Goal: Information Seeking & Learning: Compare options

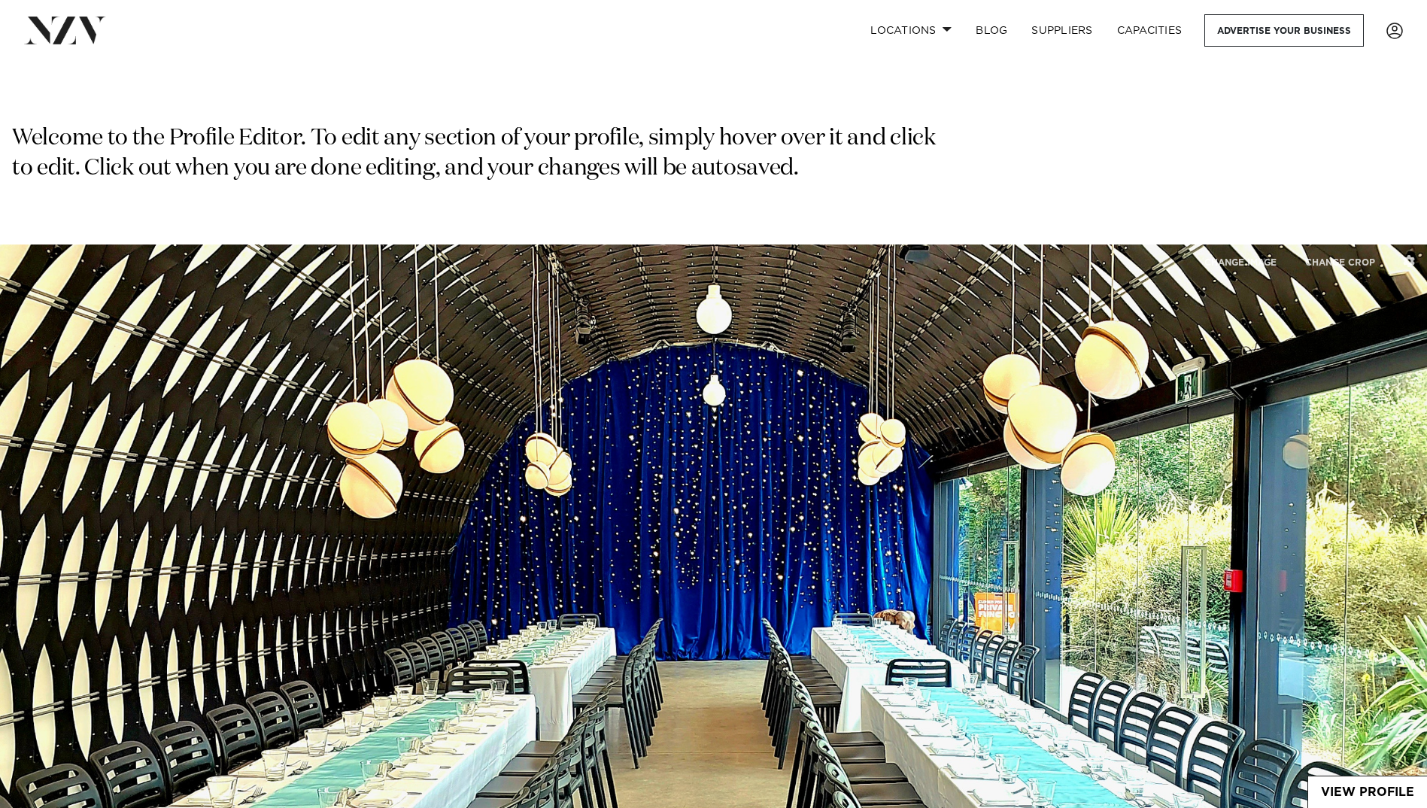
select select "**"
click at [1393, 38] on span at bounding box center [1395, 31] width 17 height 17
click at [1335, 141] on link "VIEW ANALYTICS" at bounding box center [1343, 146] width 120 height 23
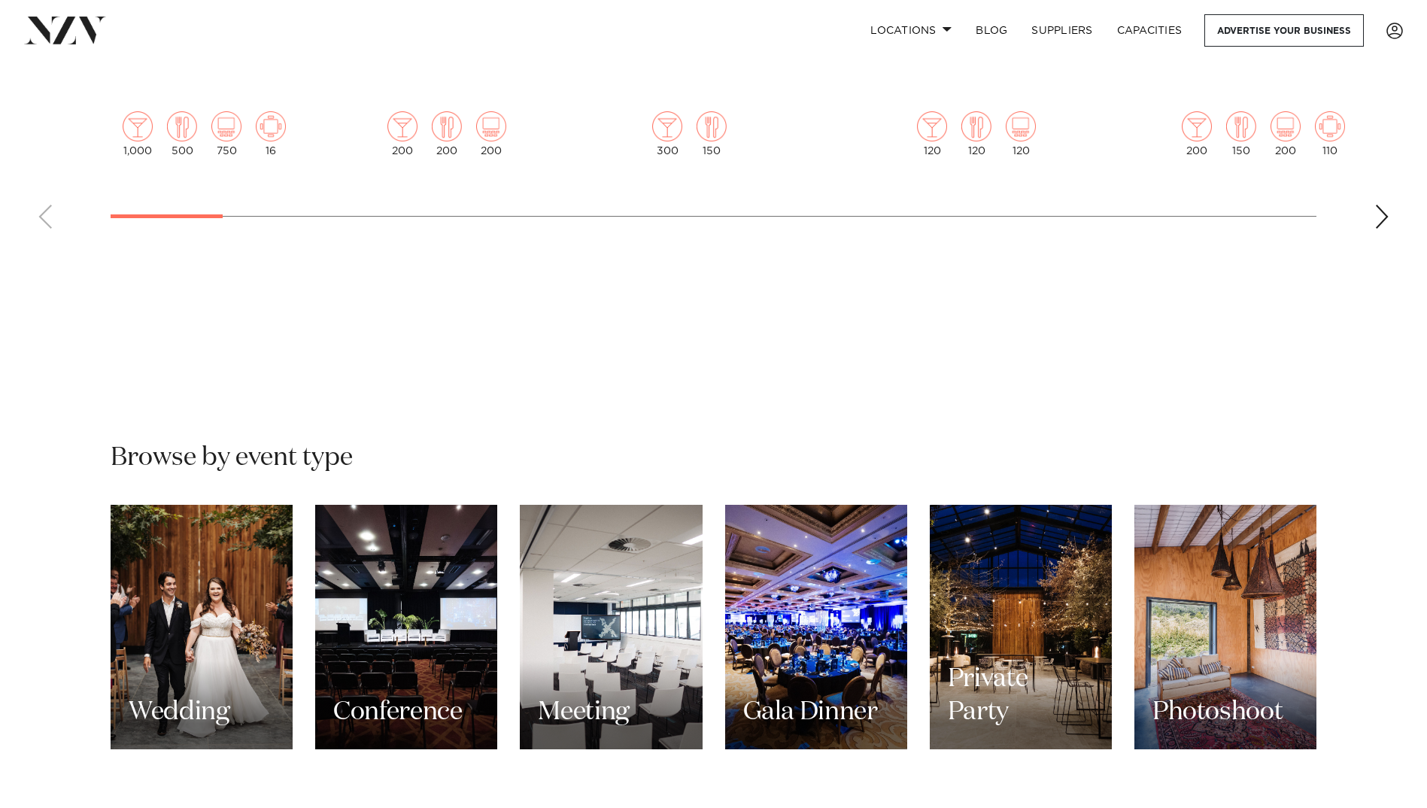
scroll to position [1053, 0]
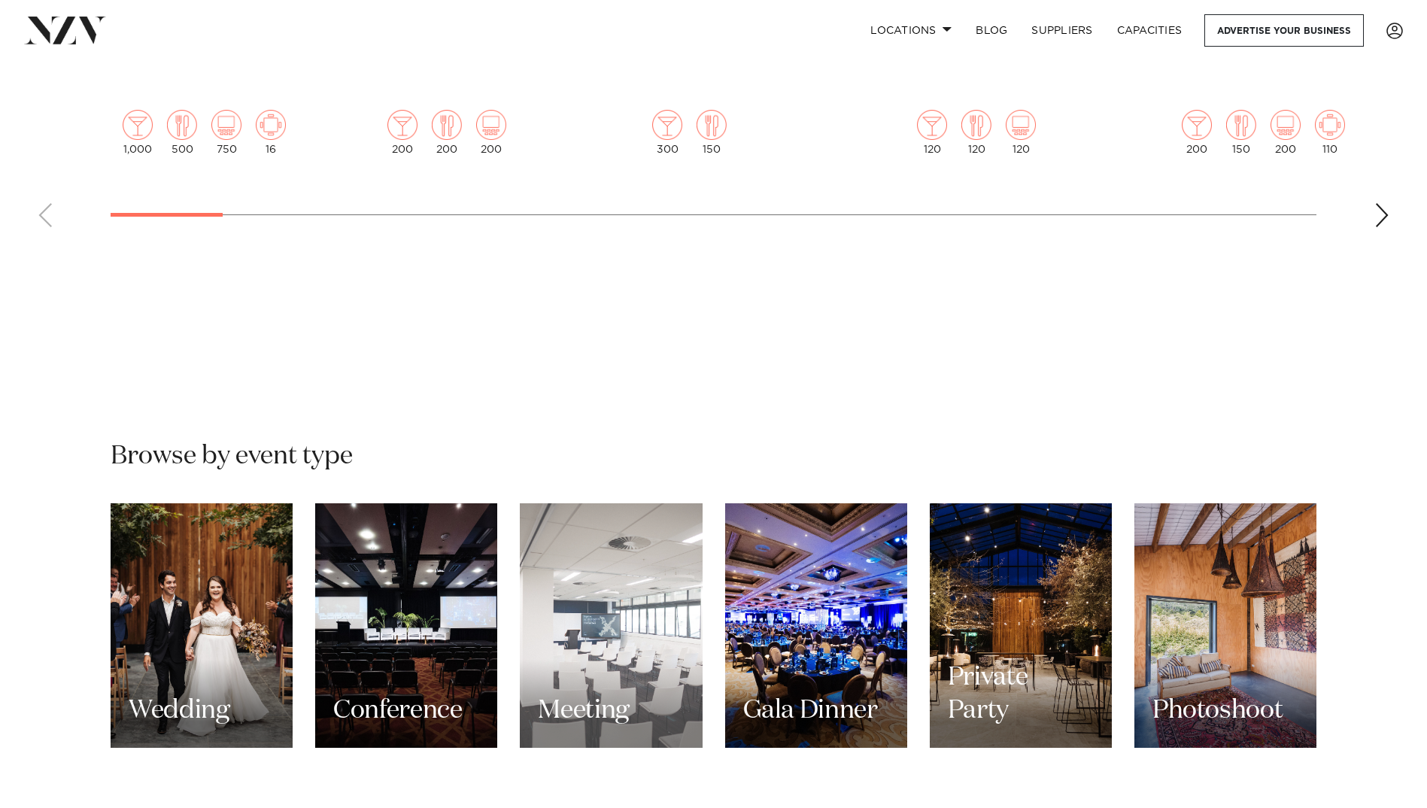
click at [616, 576] on div "Meeting" at bounding box center [611, 625] width 182 height 245
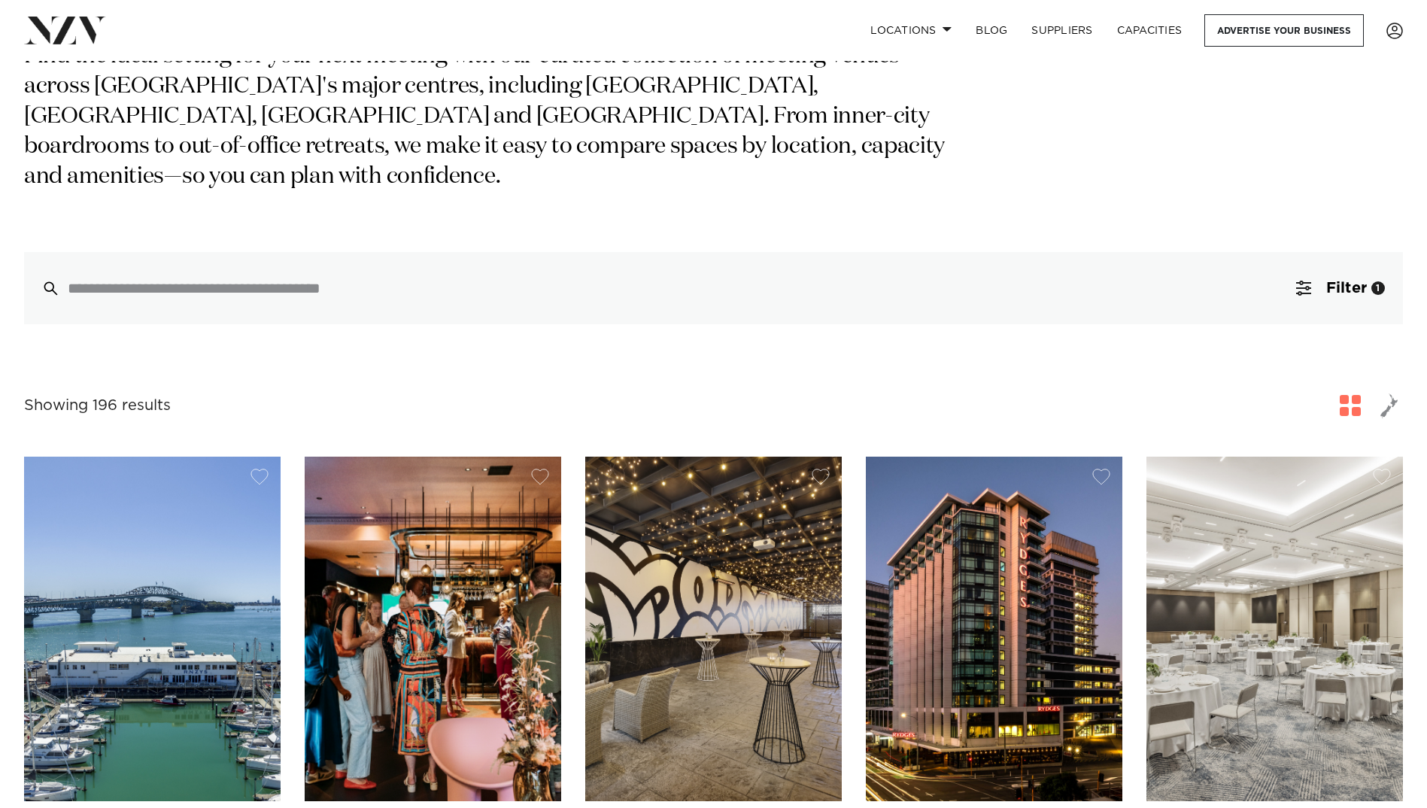
scroll to position [376, 0]
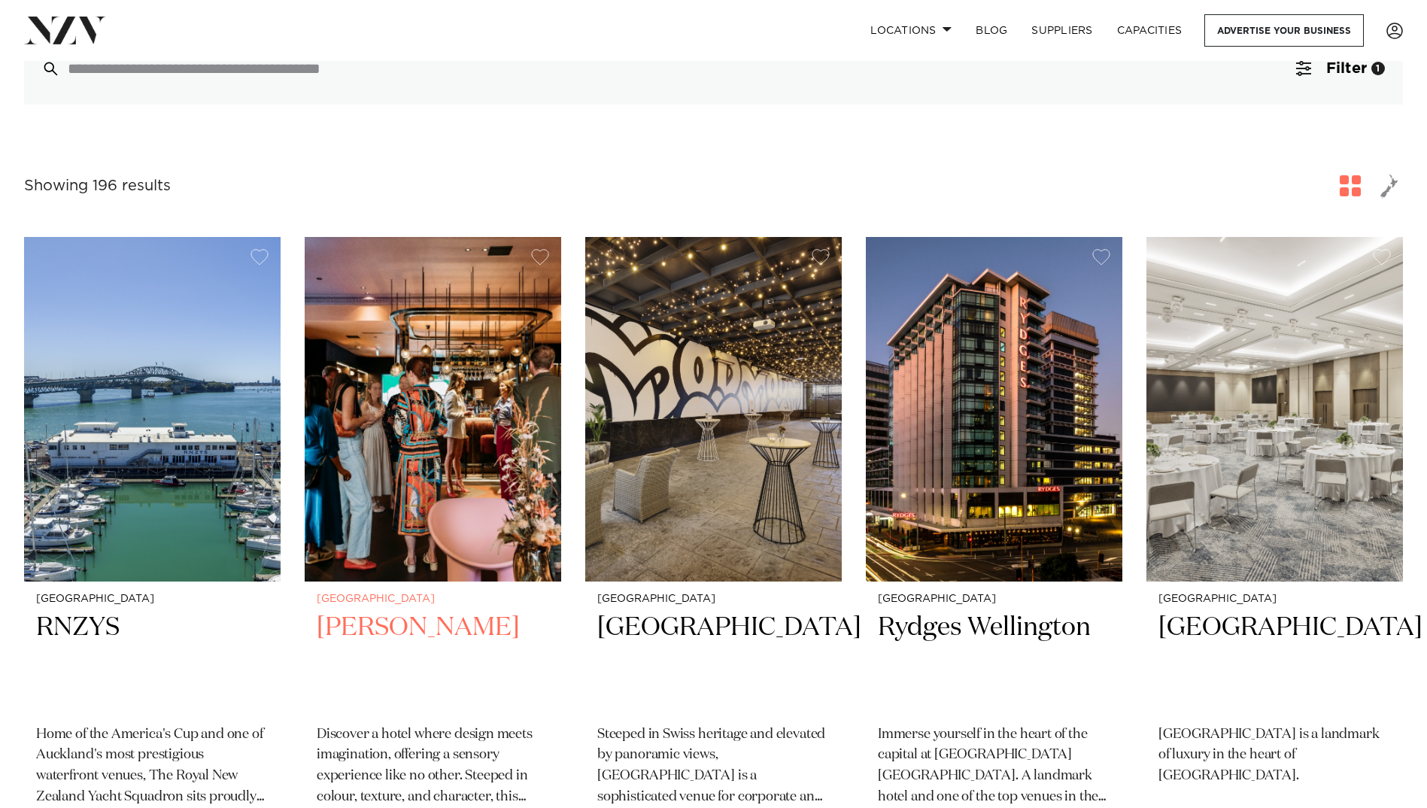
click at [455, 525] on img at bounding box center [433, 409] width 257 height 344
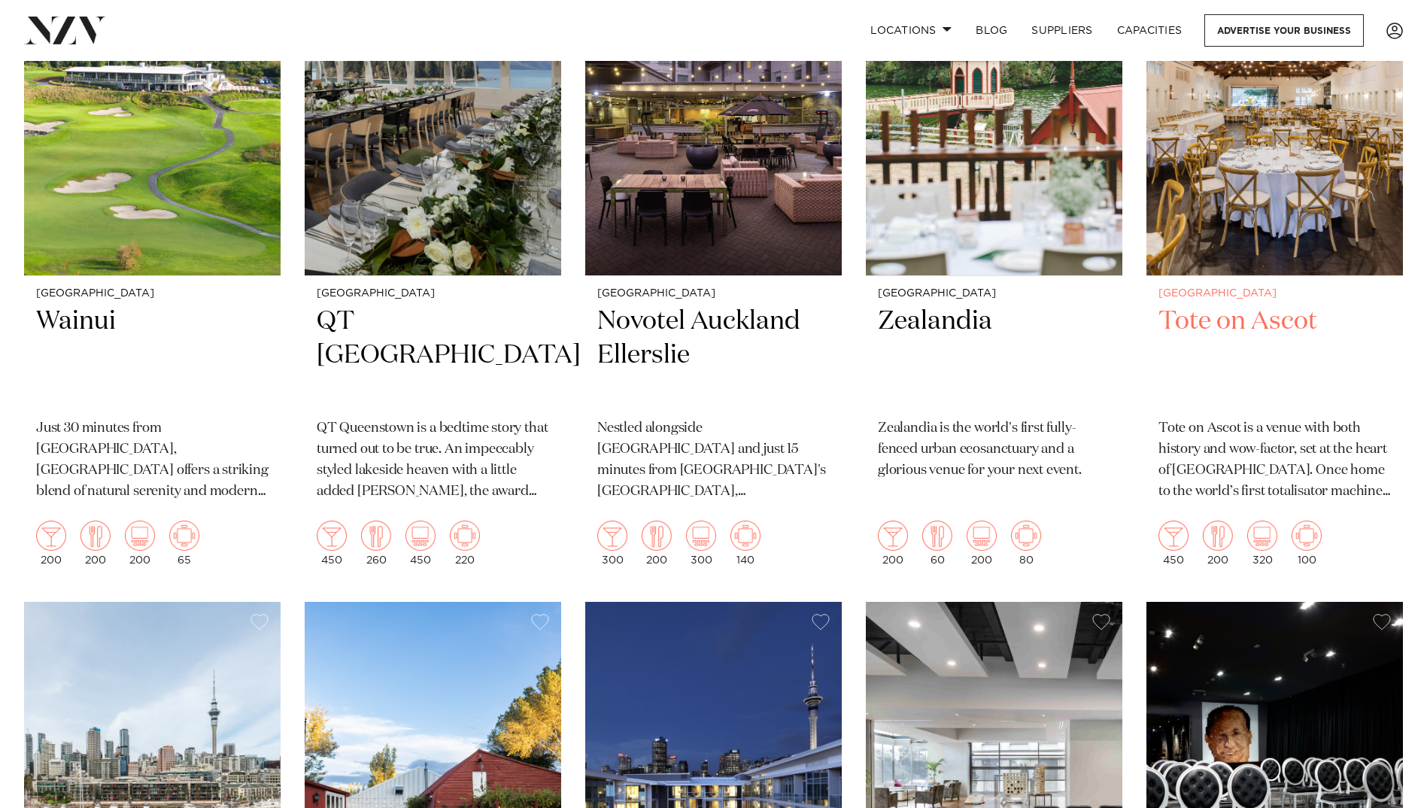
scroll to position [2032, 0]
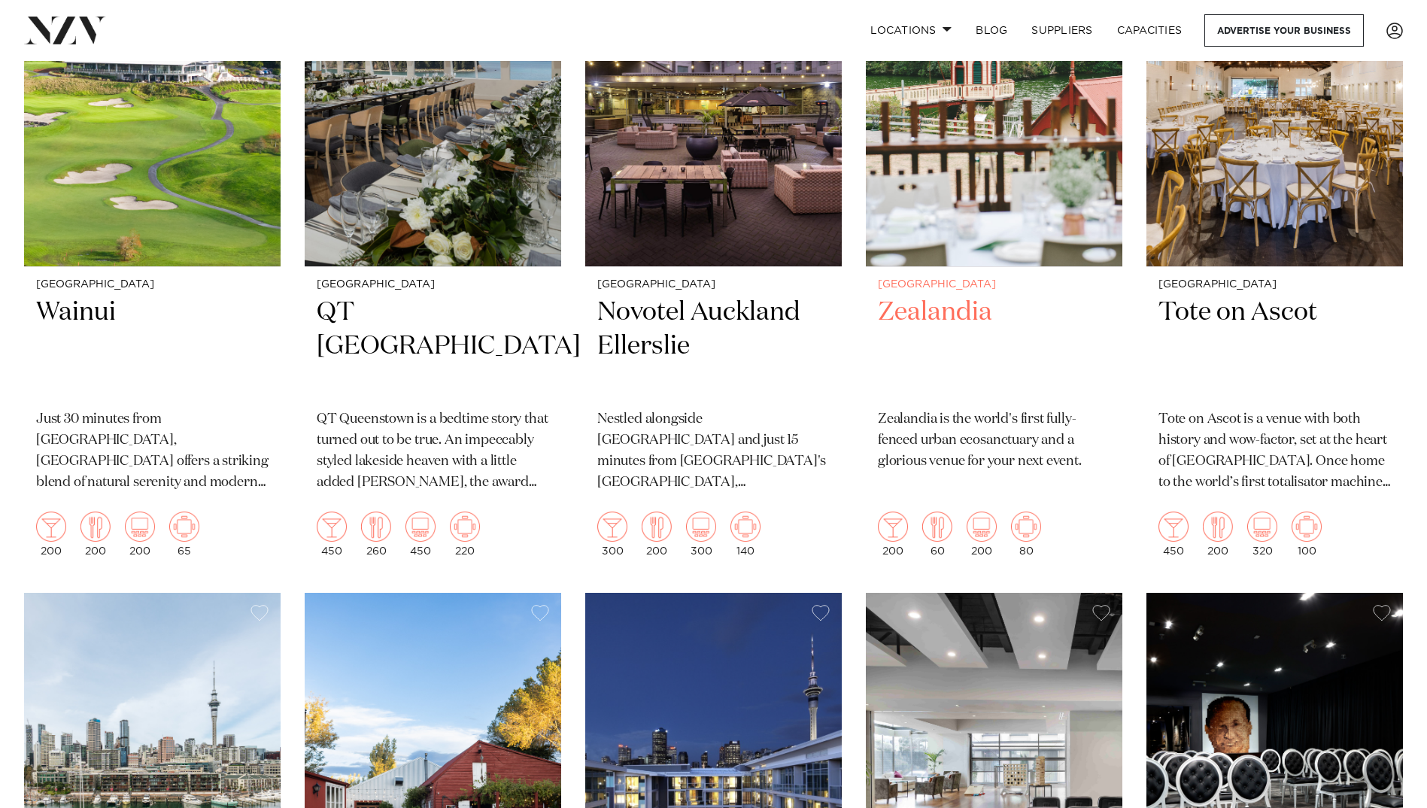
click at [912, 296] on h2 "Zealandia" at bounding box center [994, 347] width 233 height 102
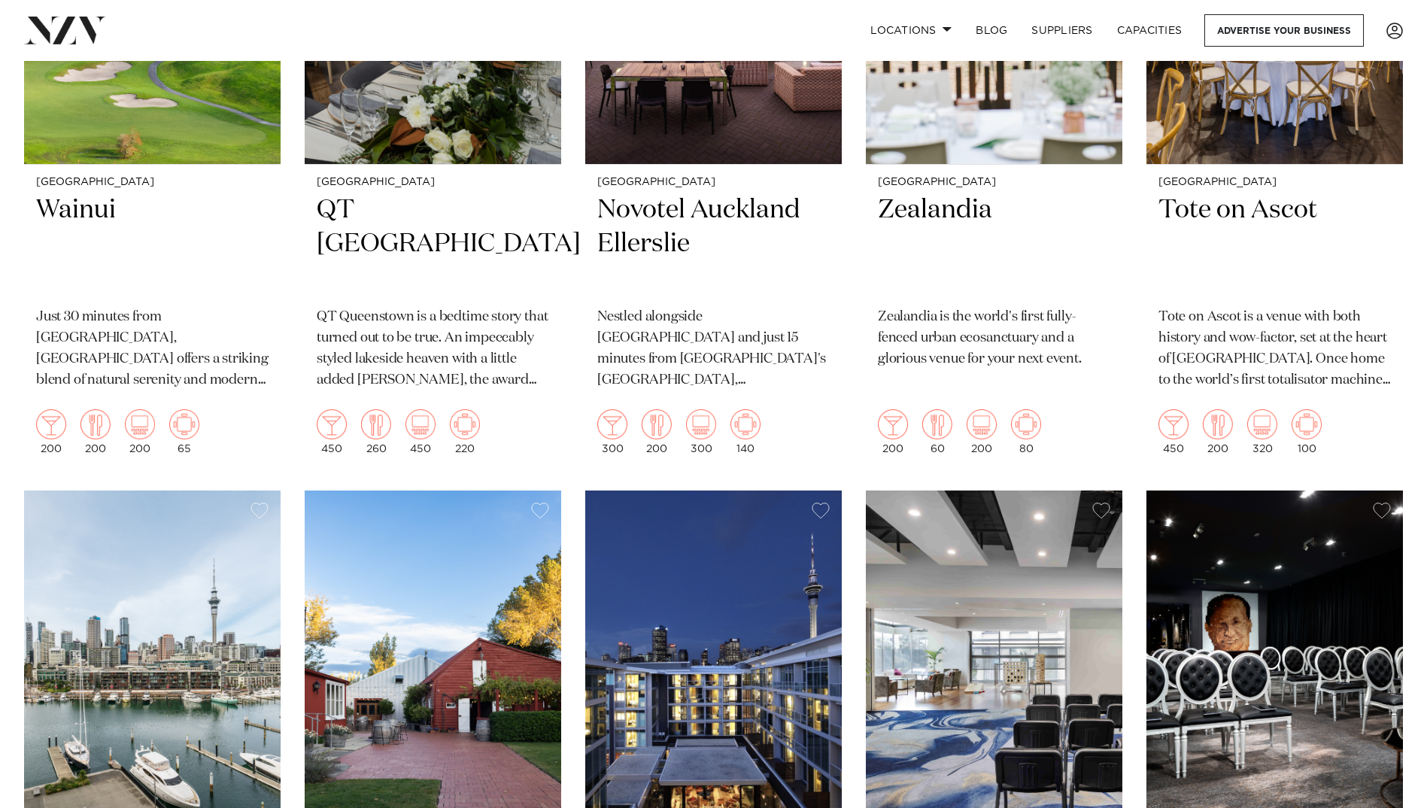
scroll to position [2408, 0]
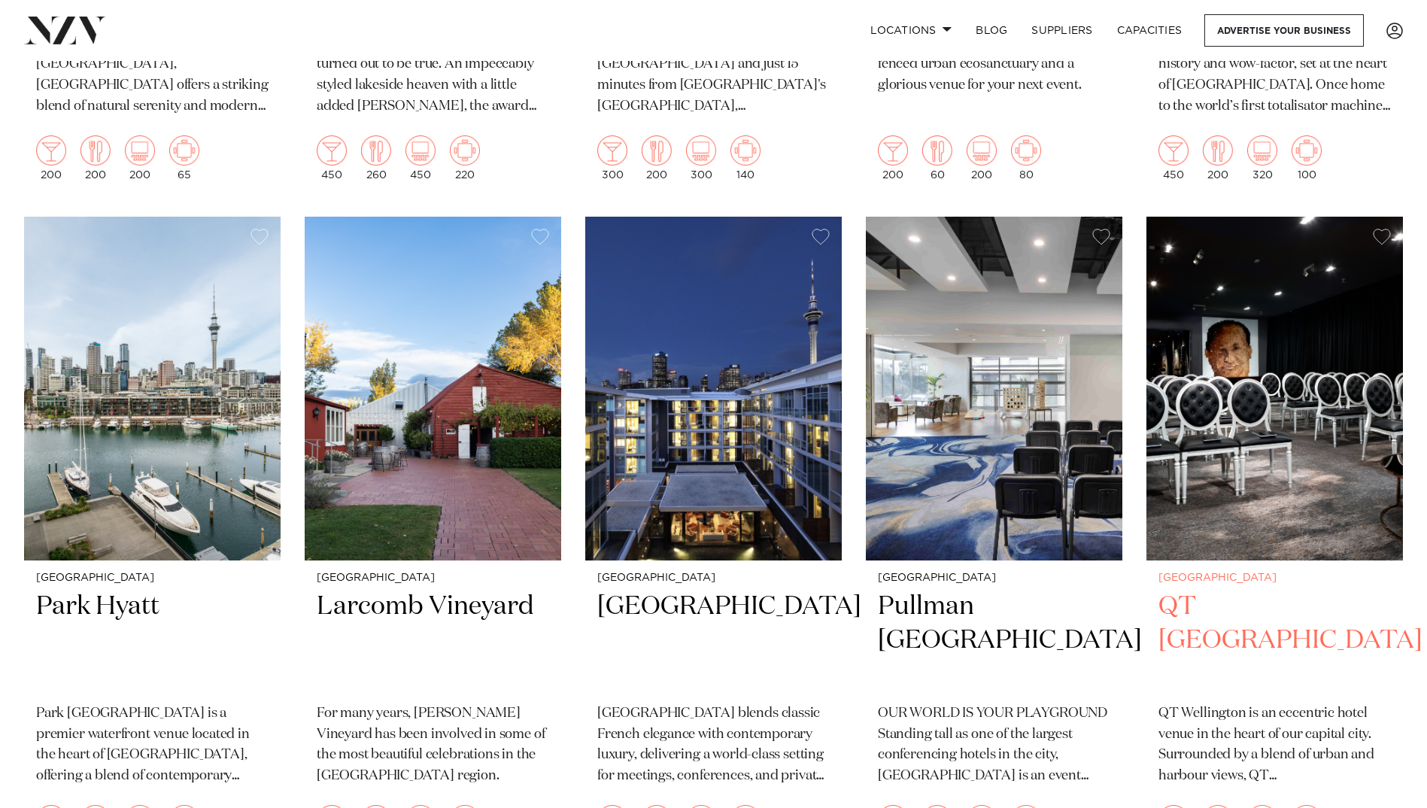
click at [1211, 590] on h2 "QT Wellington" at bounding box center [1275, 641] width 233 height 102
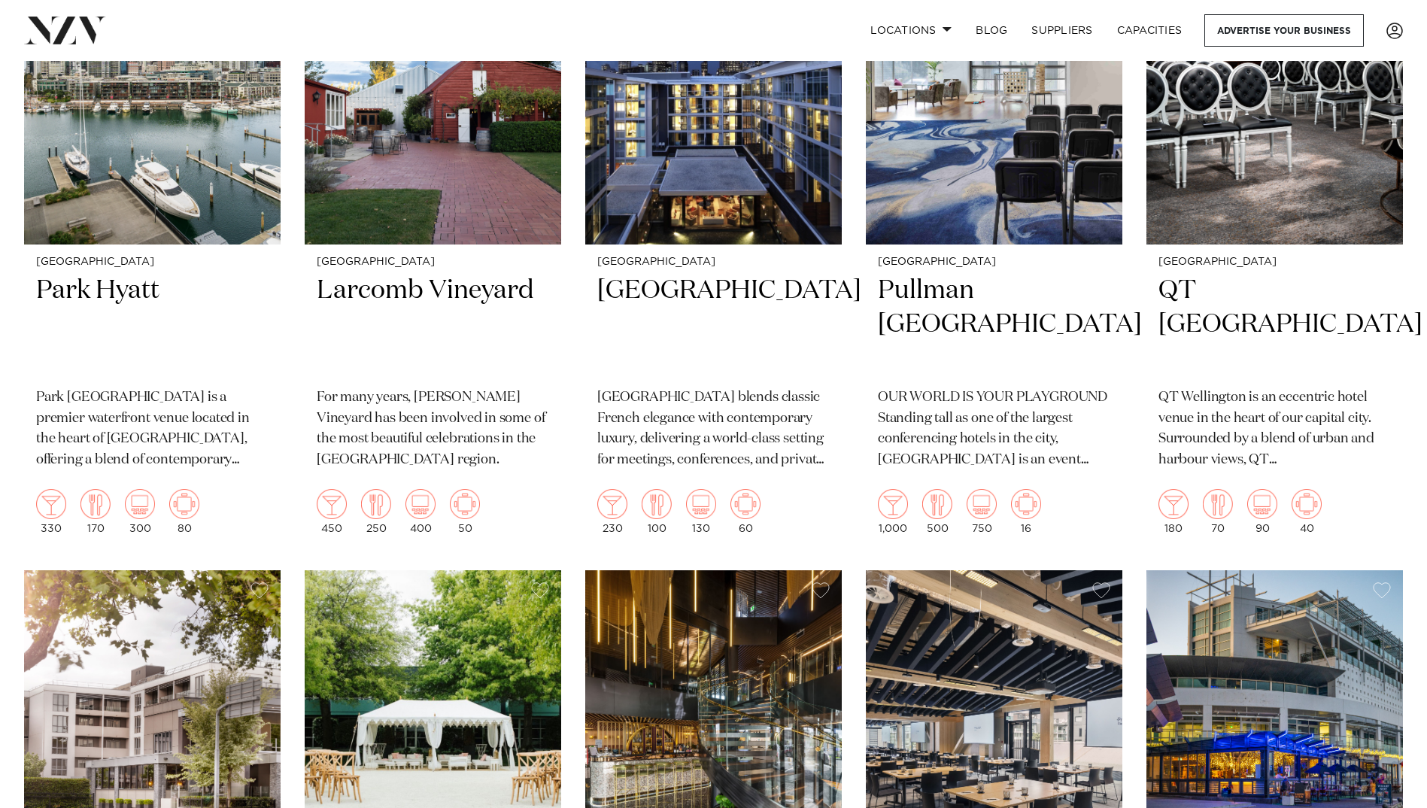
scroll to position [2709, 0]
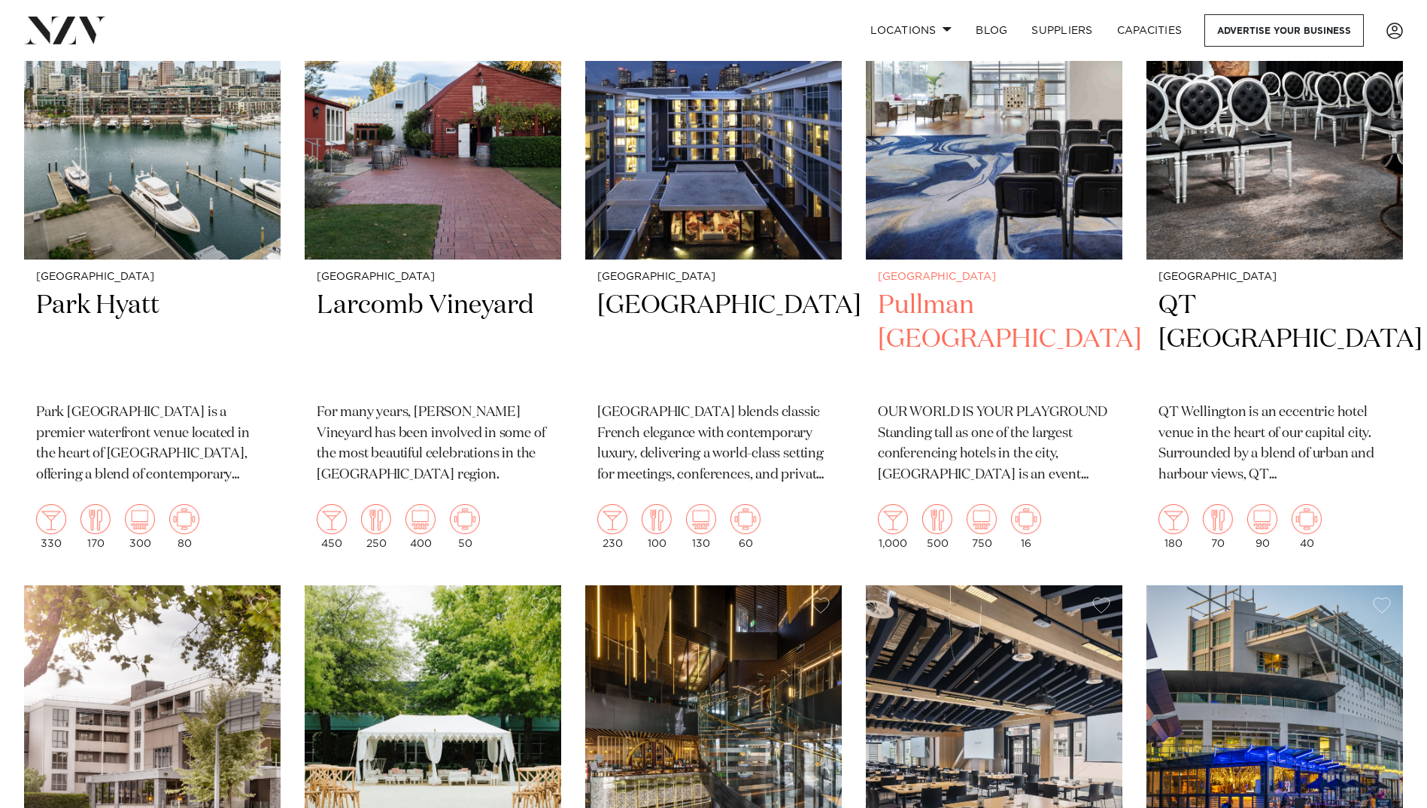
click at [983, 289] on h2 "Pullman Auckland" at bounding box center [994, 340] width 233 height 102
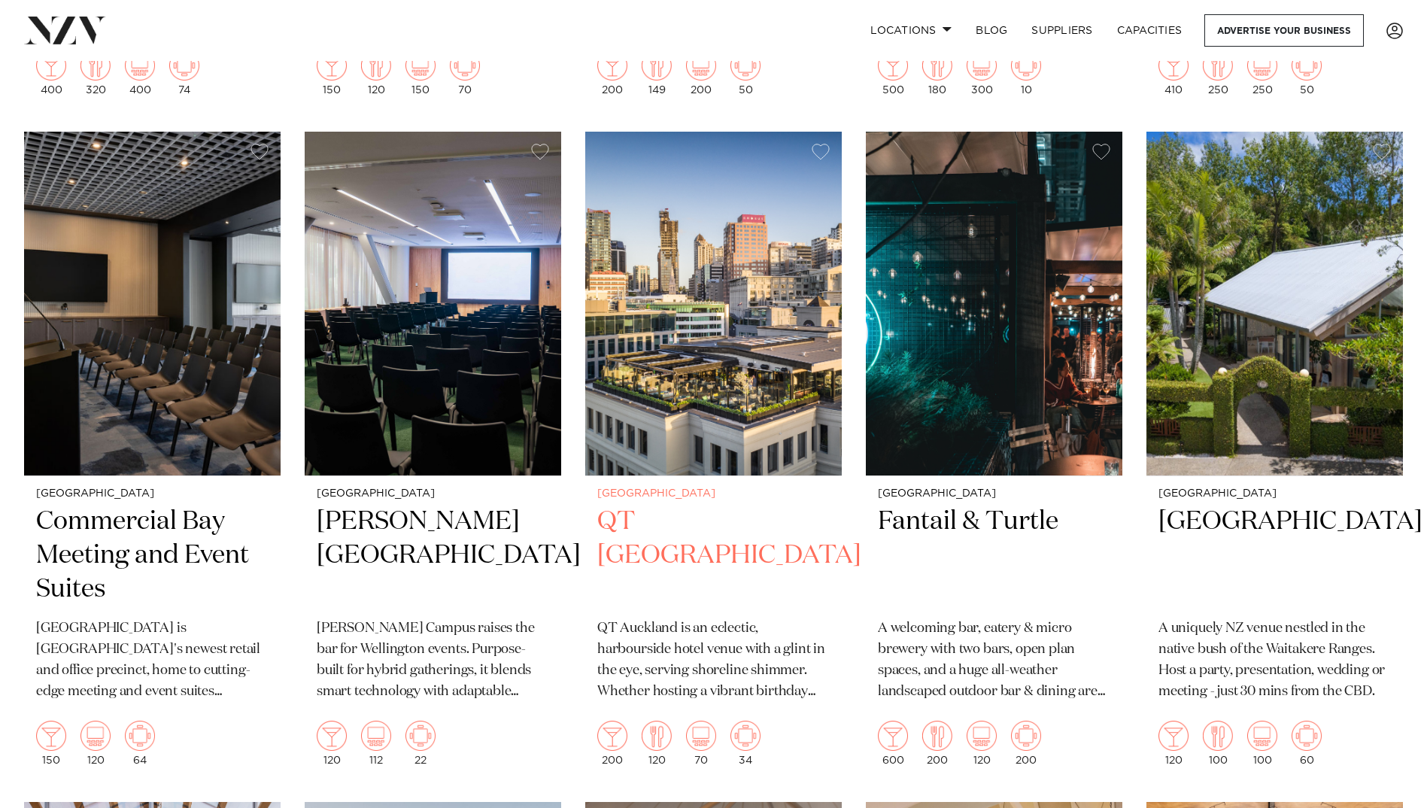
scroll to position [3837, 0]
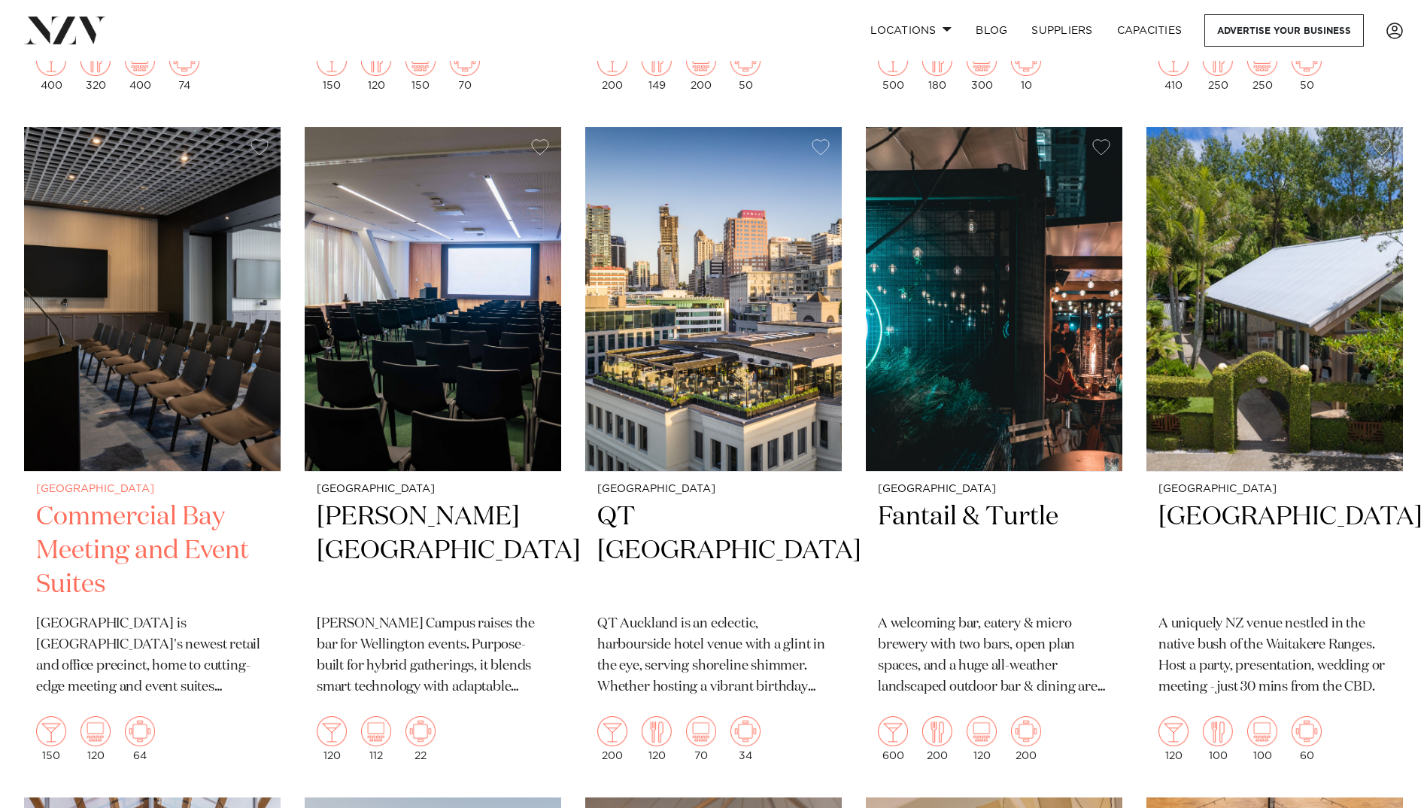
click at [53, 511] on h2 "Commercial Bay Meeting and Event Suites" at bounding box center [152, 551] width 233 height 102
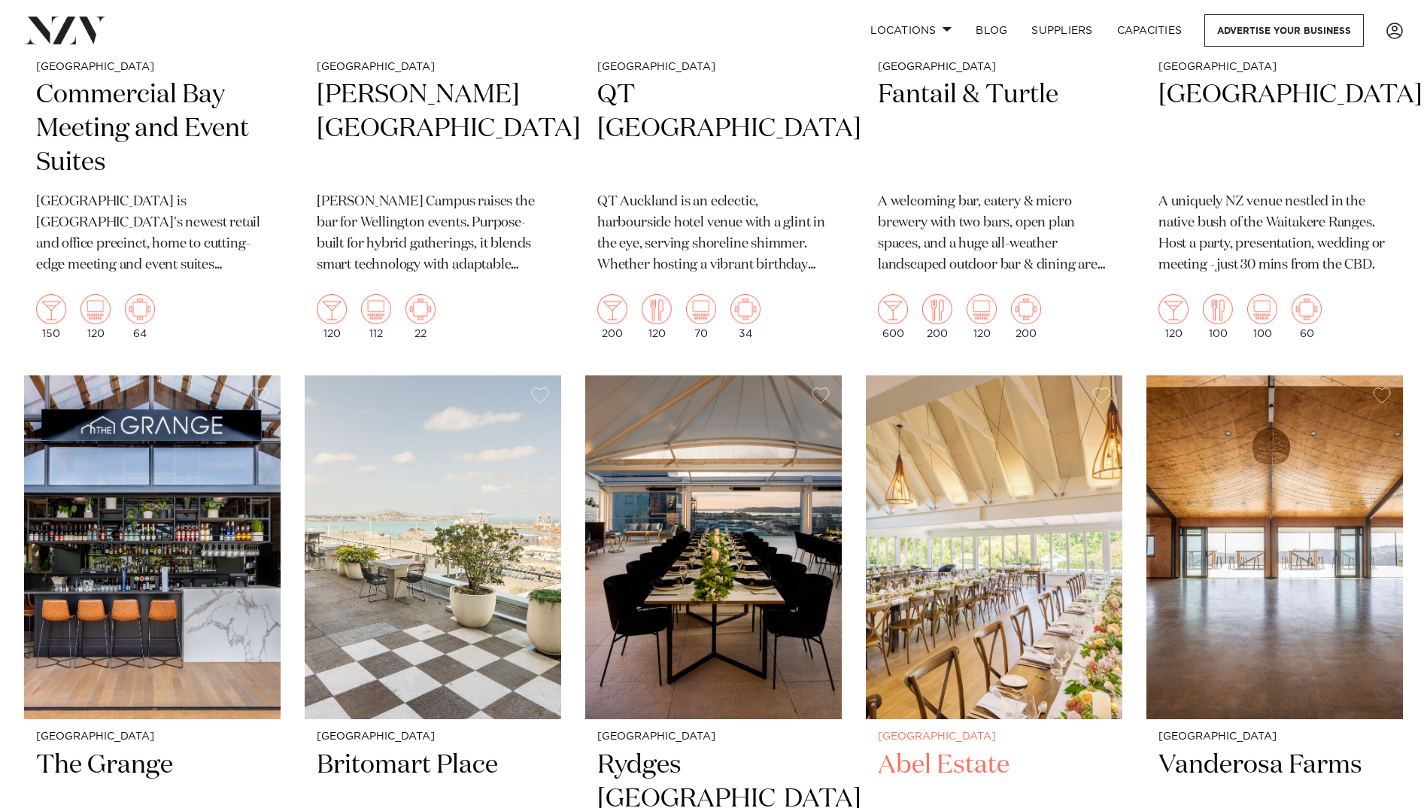
scroll to position [4590, 0]
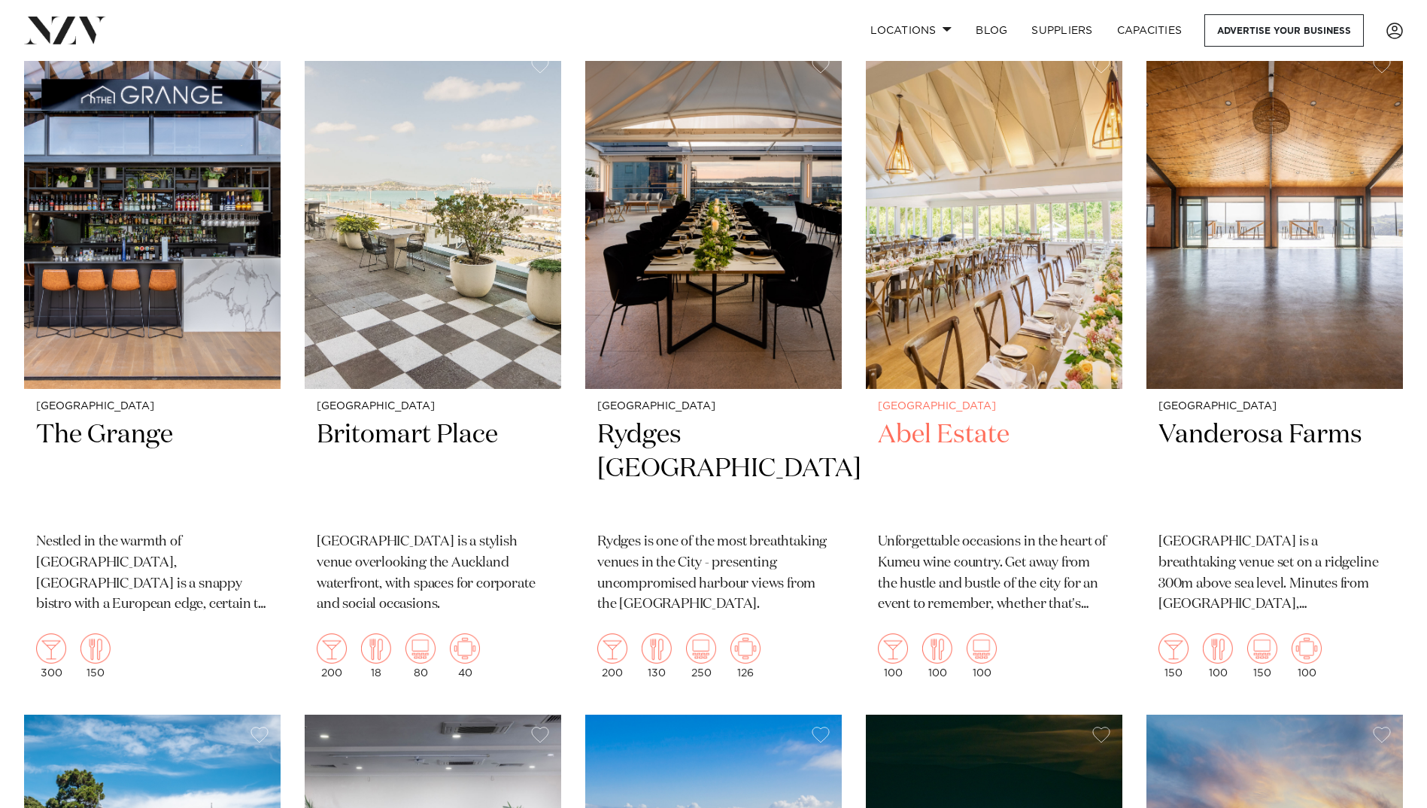
click at [928, 424] on h2 "Abel Estate" at bounding box center [994, 469] width 233 height 102
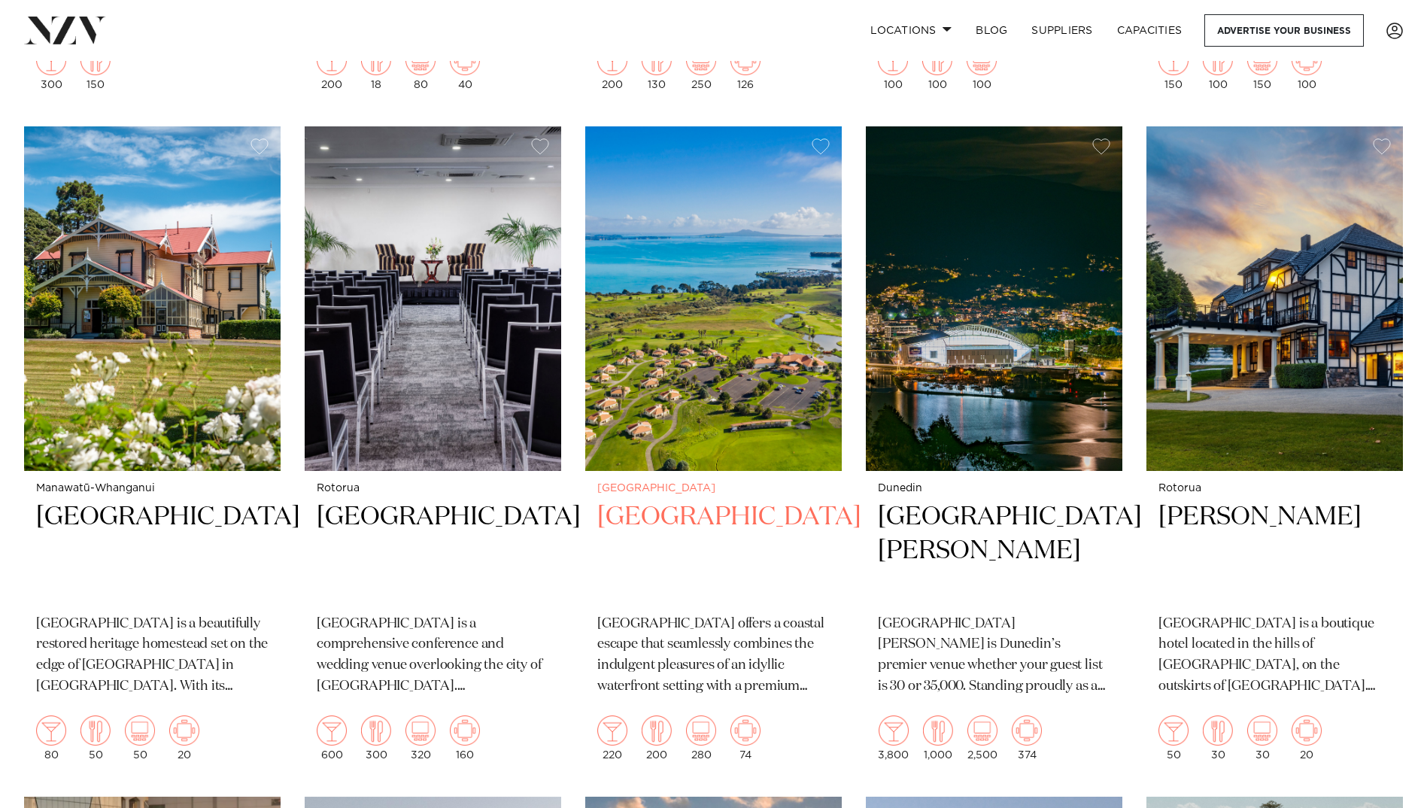
scroll to position [5192, 0]
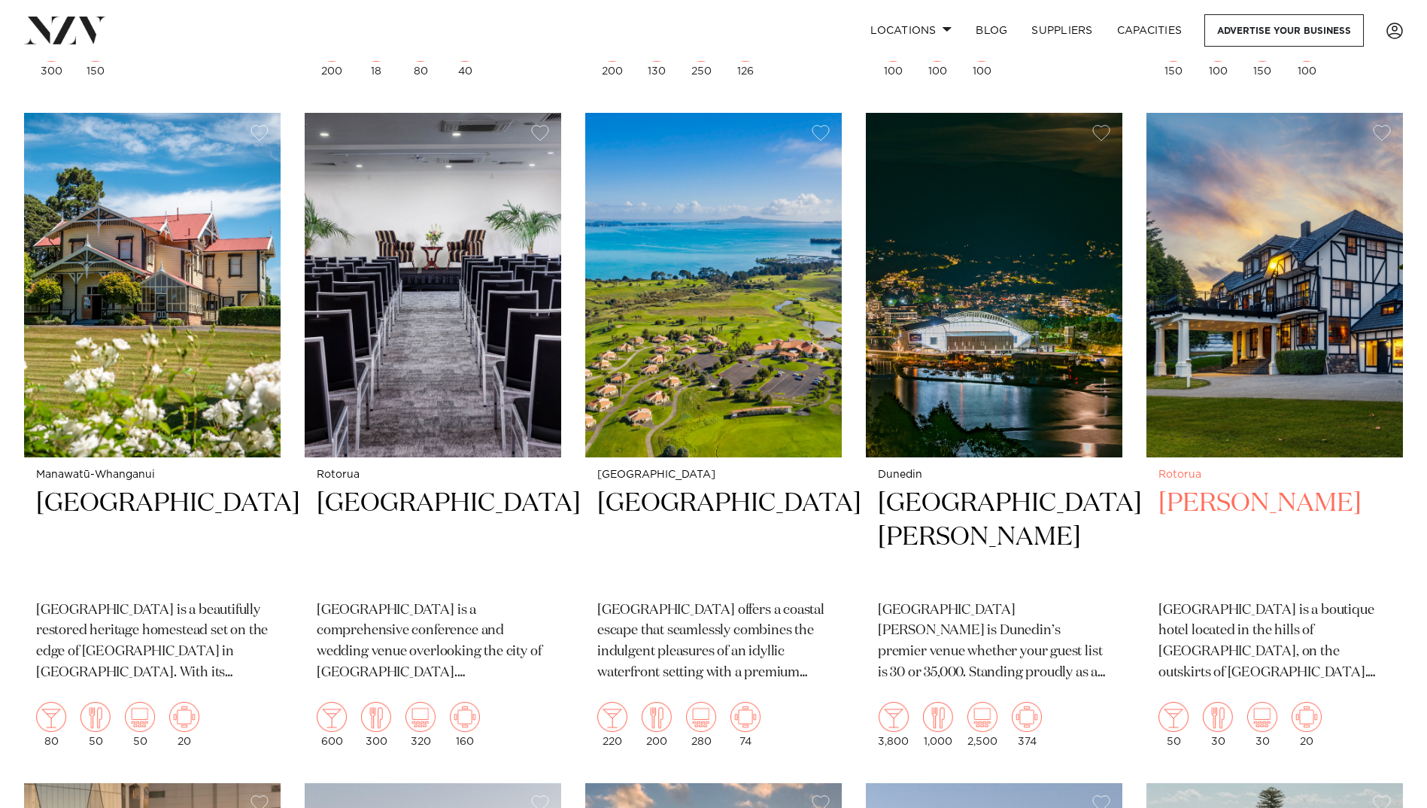
click at [1202, 457] on div "Rotorua Hana Lodge Hana Lodge is a boutique hotel located in the hills of Hamur…" at bounding box center [1275, 608] width 257 height 302
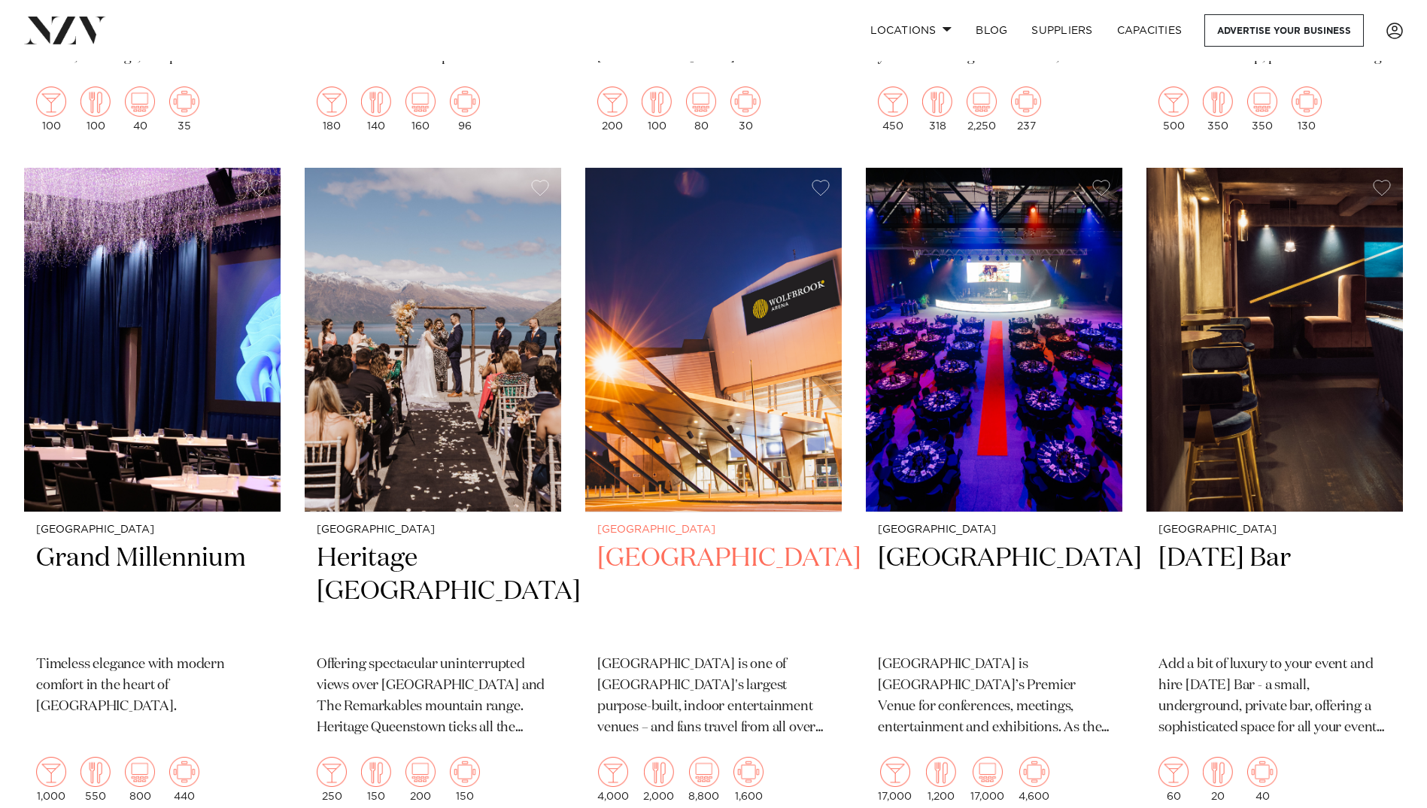
scroll to position [10609, 0]
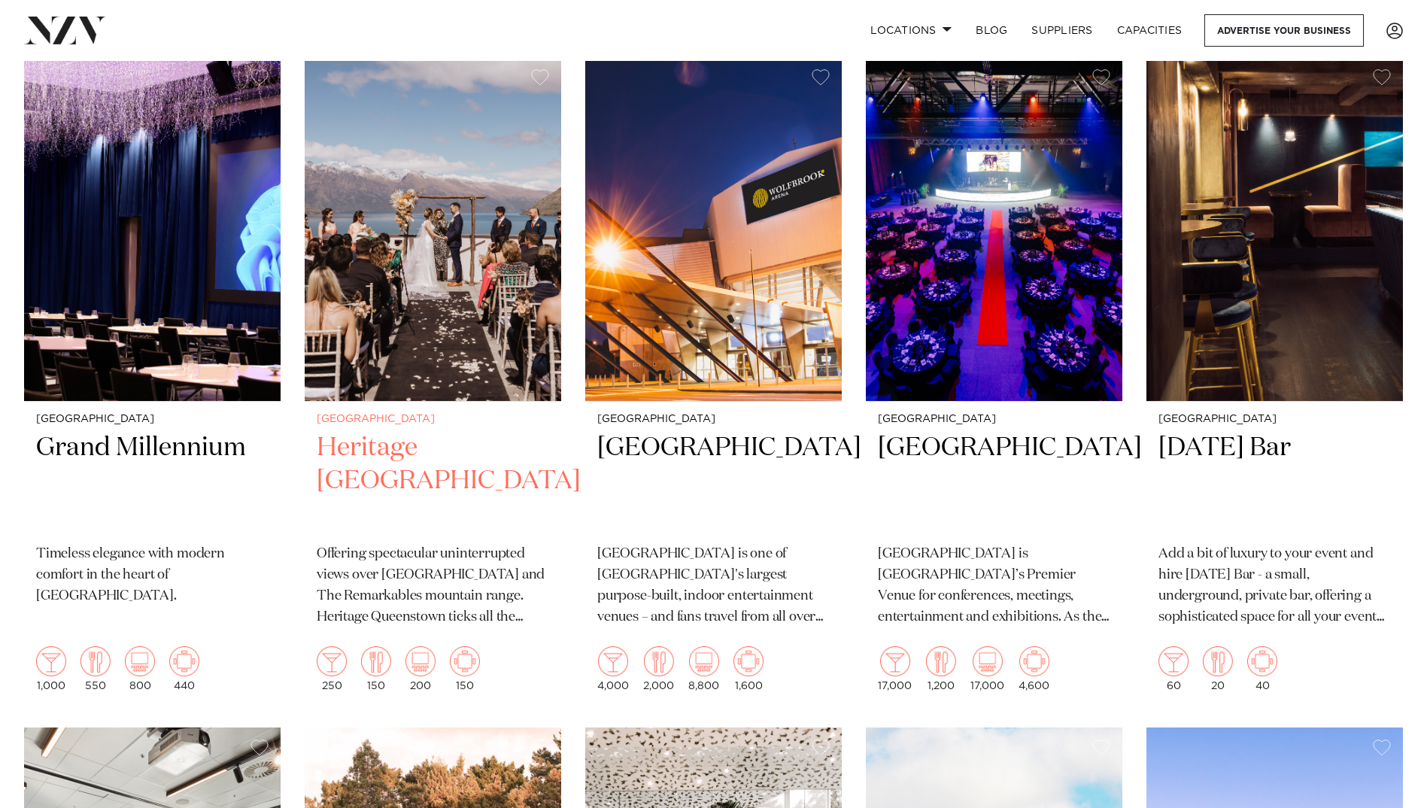
click at [378, 433] on h2 "Heritage Queenstown" at bounding box center [433, 482] width 233 height 102
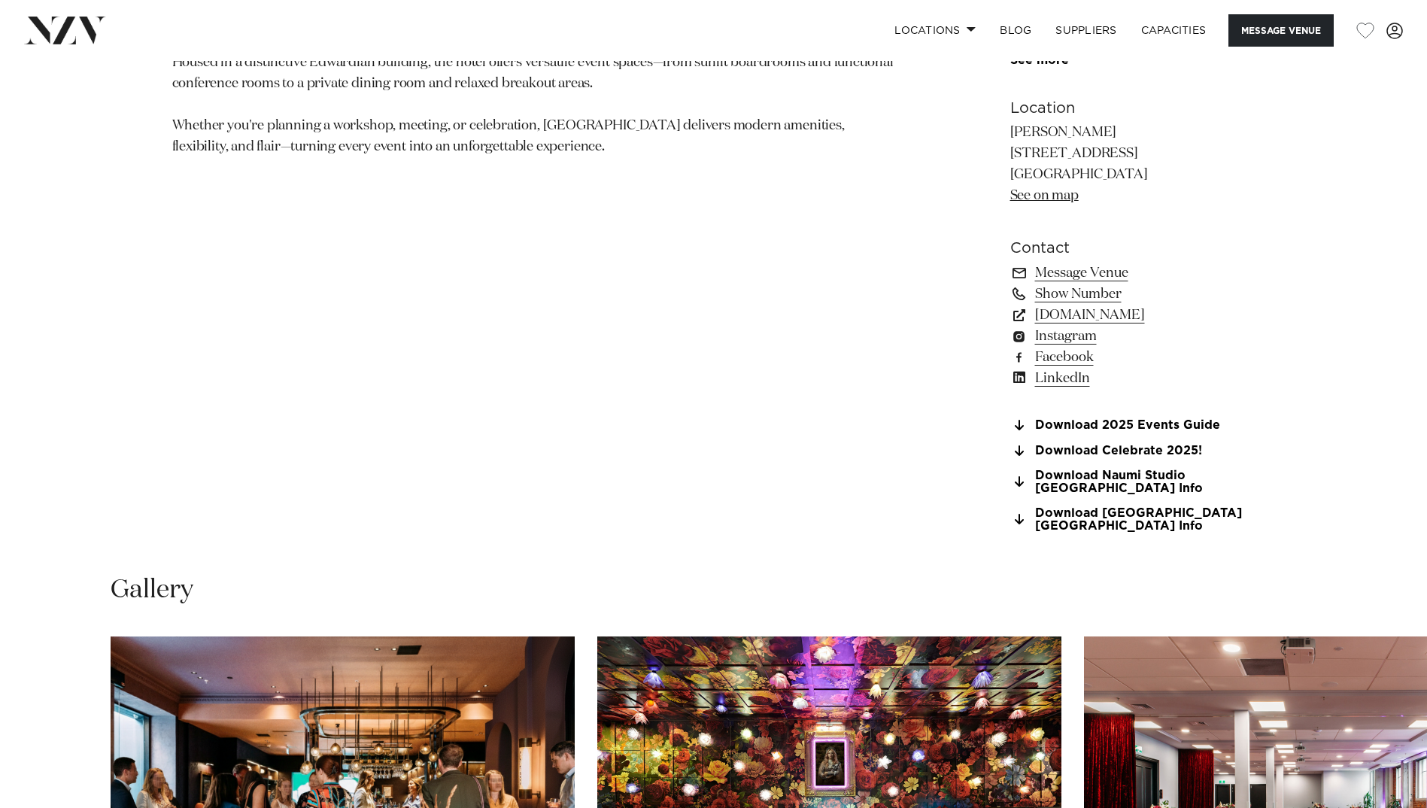
scroll to position [1129, 0]
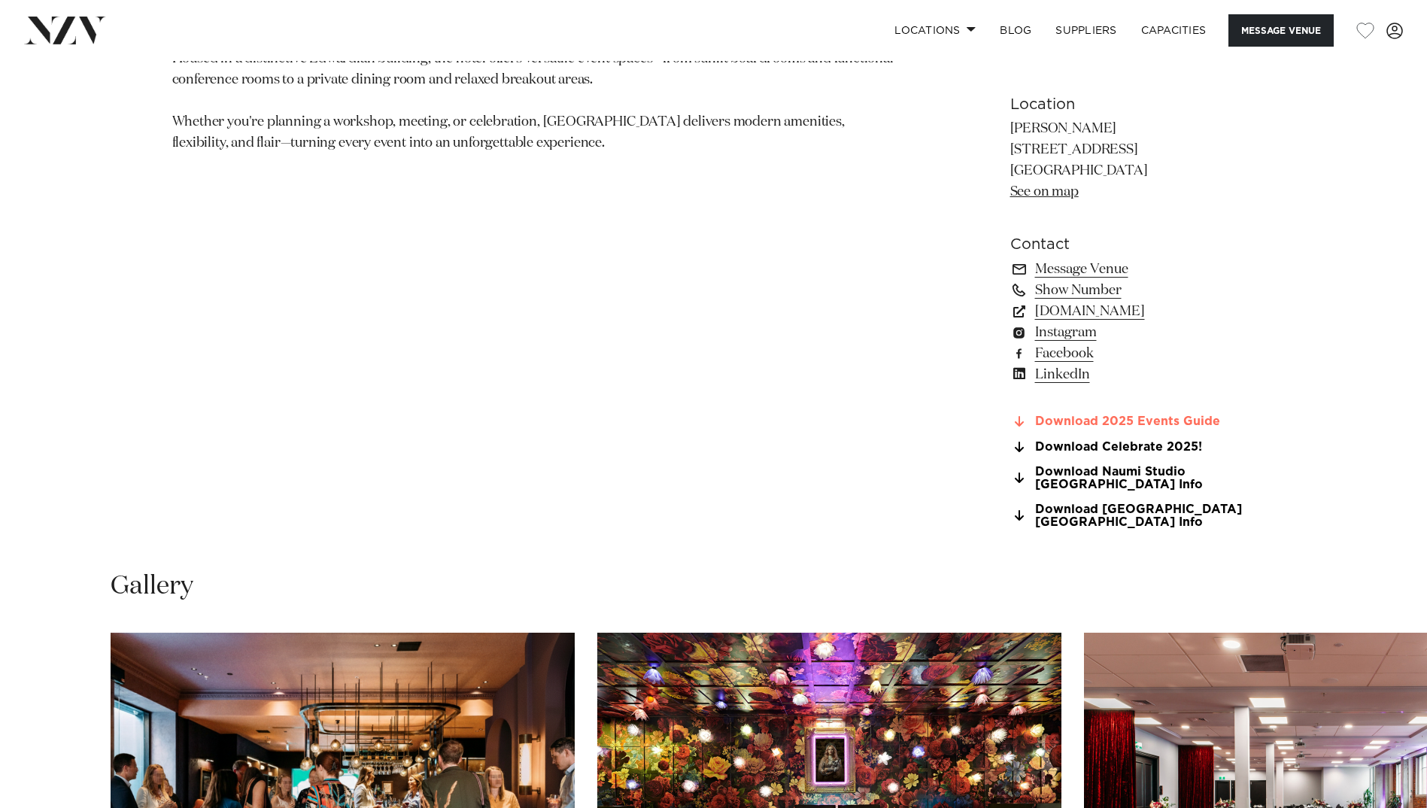
click at [1125, 424] on link "Download 2025 Events Guide" at bounding box center [1133, 422] width 245 height 14
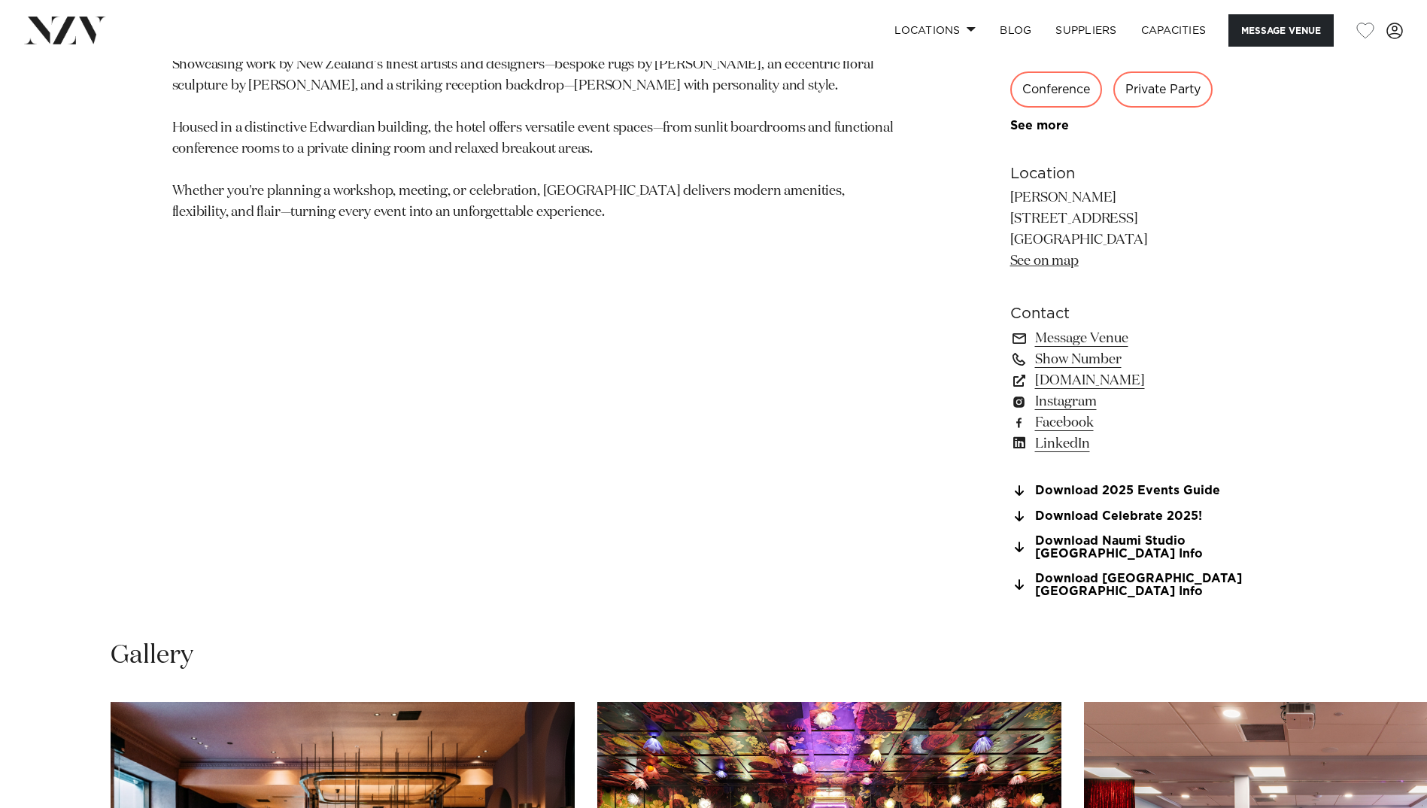
scroll to position [1053, 0]
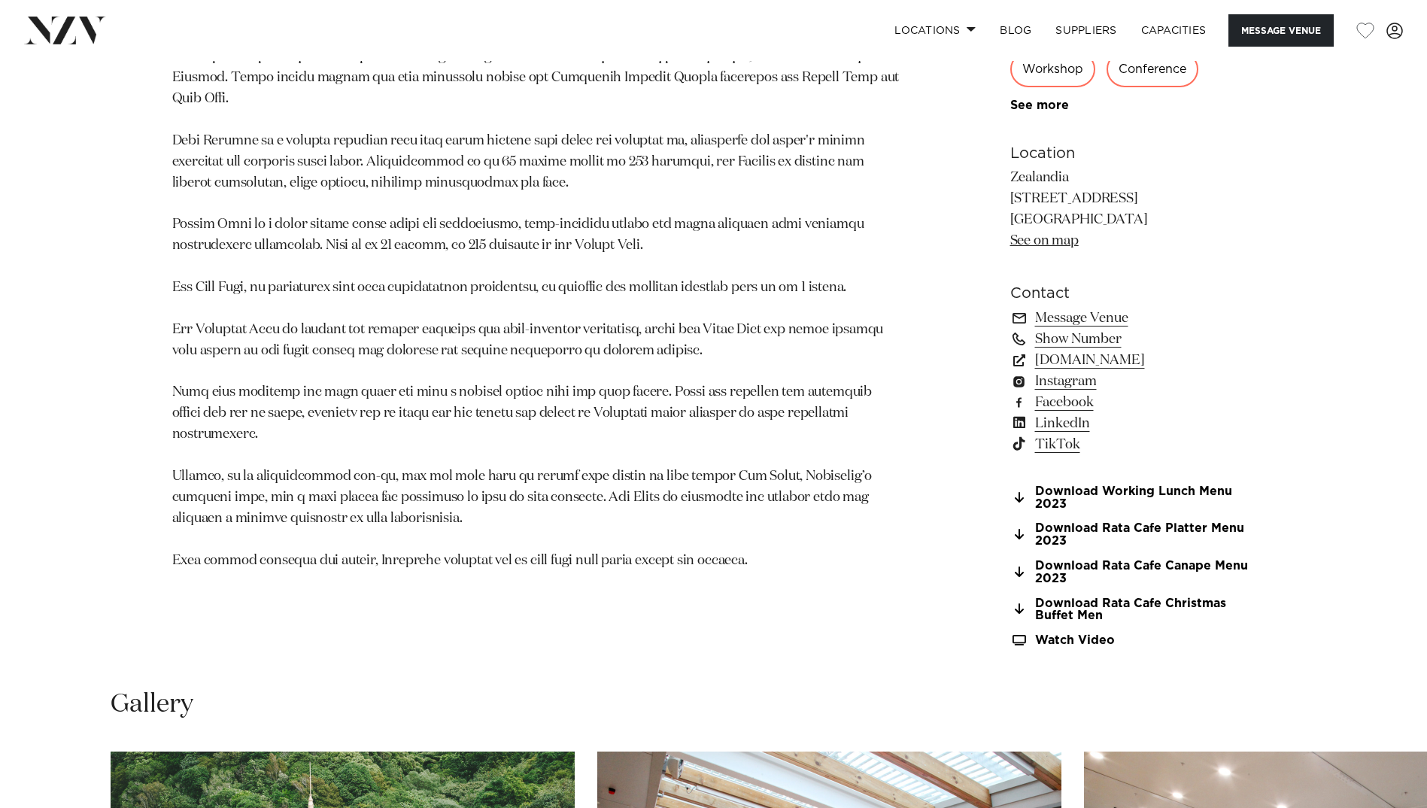
scroll to position [1021, 0]
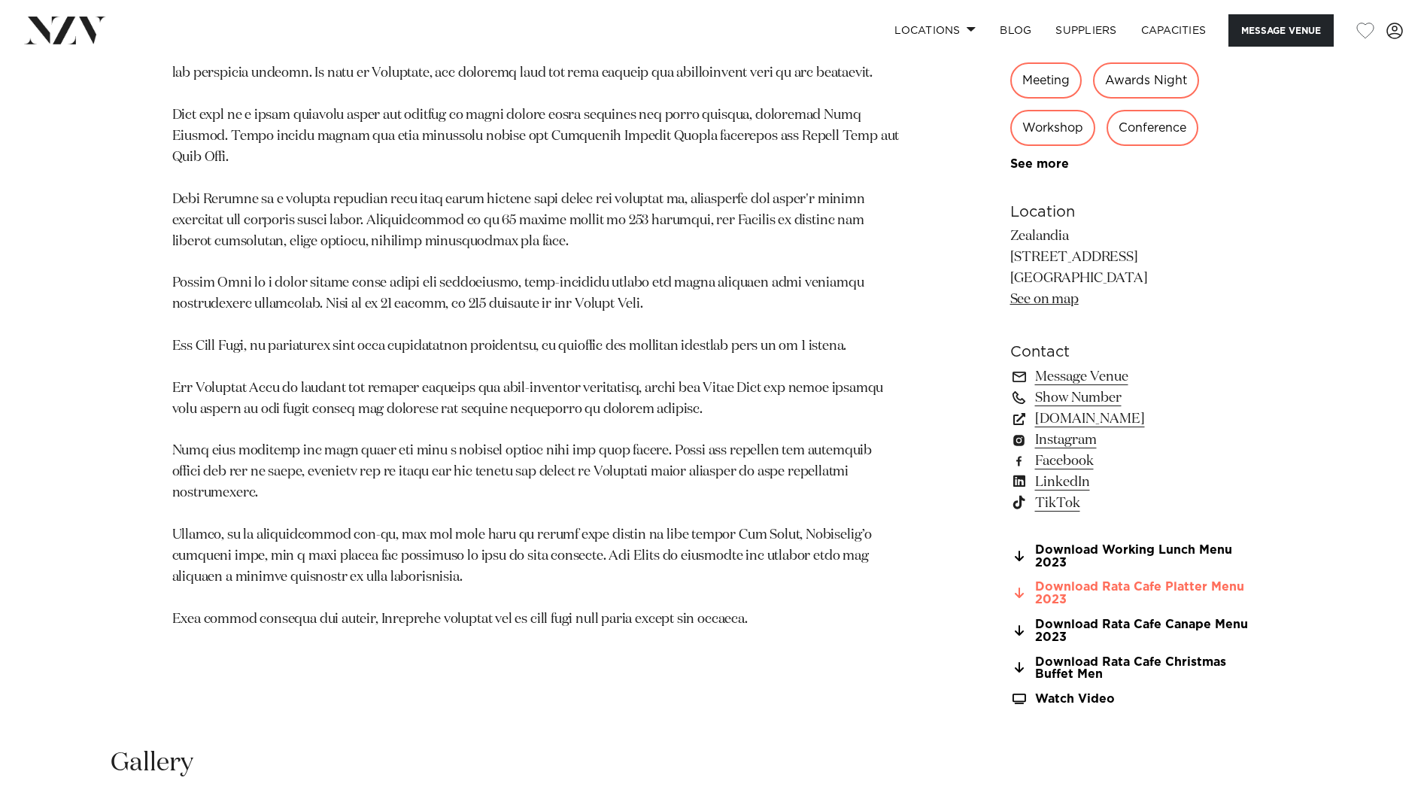
click at [1144, 591] on link "Download Rata Cafe Platter Menu 2023" at bounding box center [1133, 594] width 245 height 26
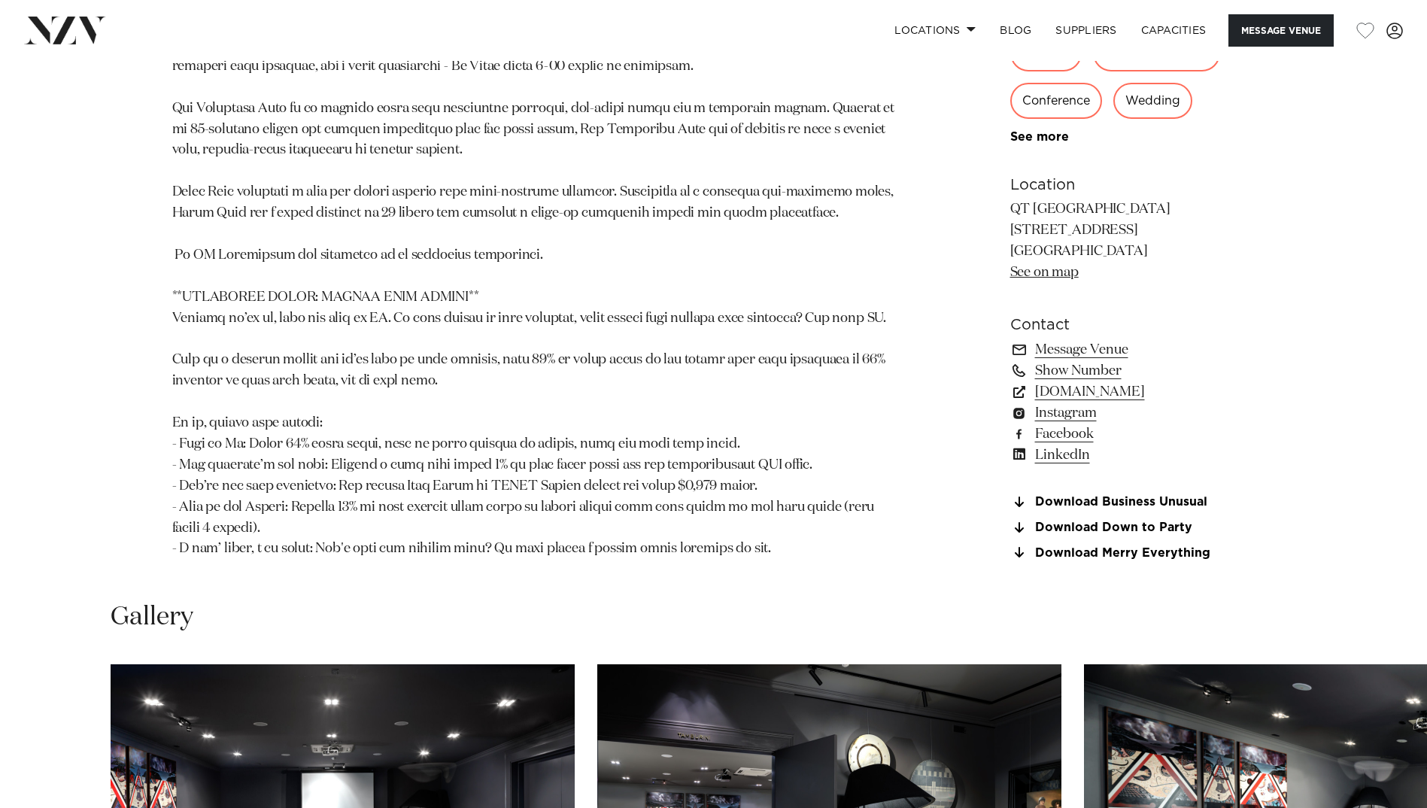
scroll to position [1354, 0]
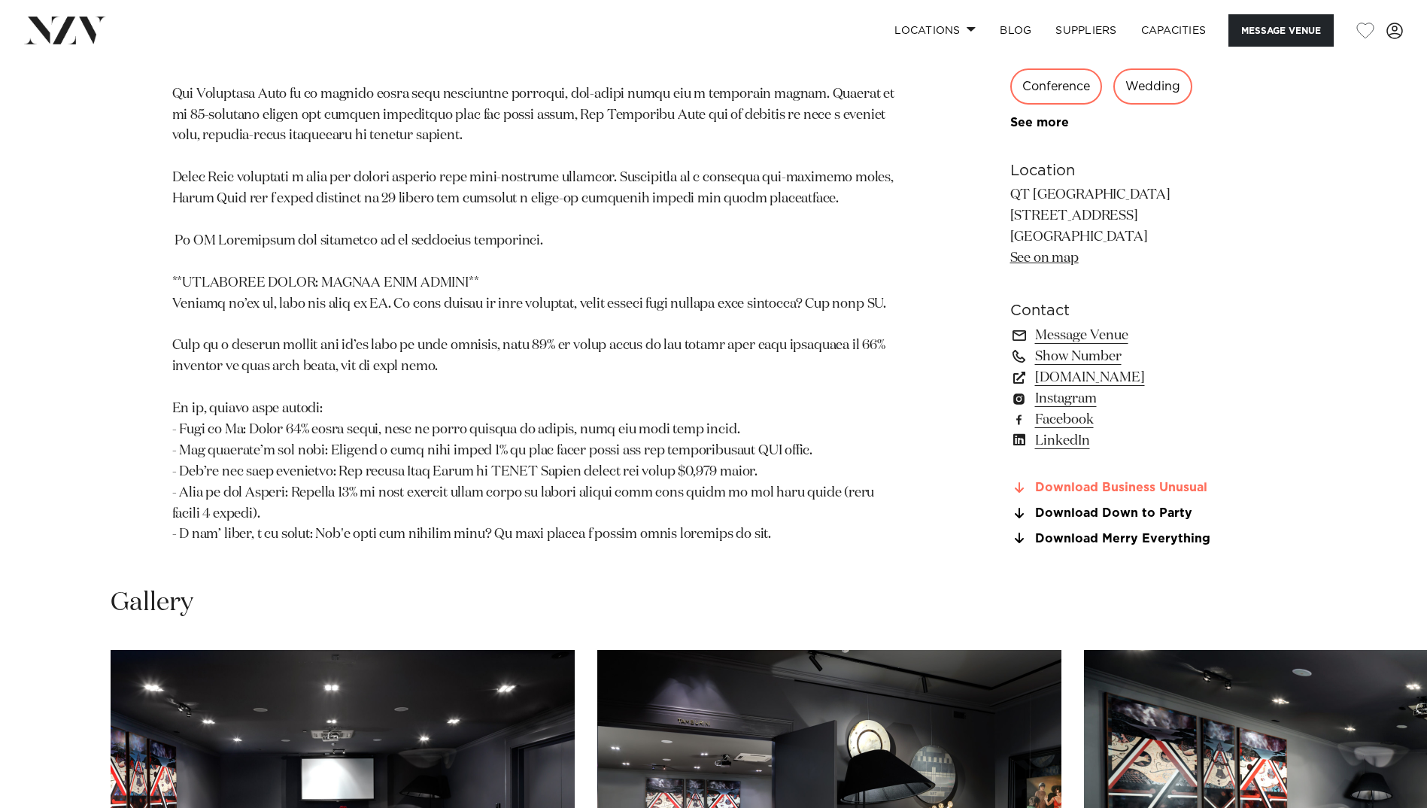
click at [1142, 482] on link "Download Business Unusual" at bounding box center [1133, 489] width 245 height 14
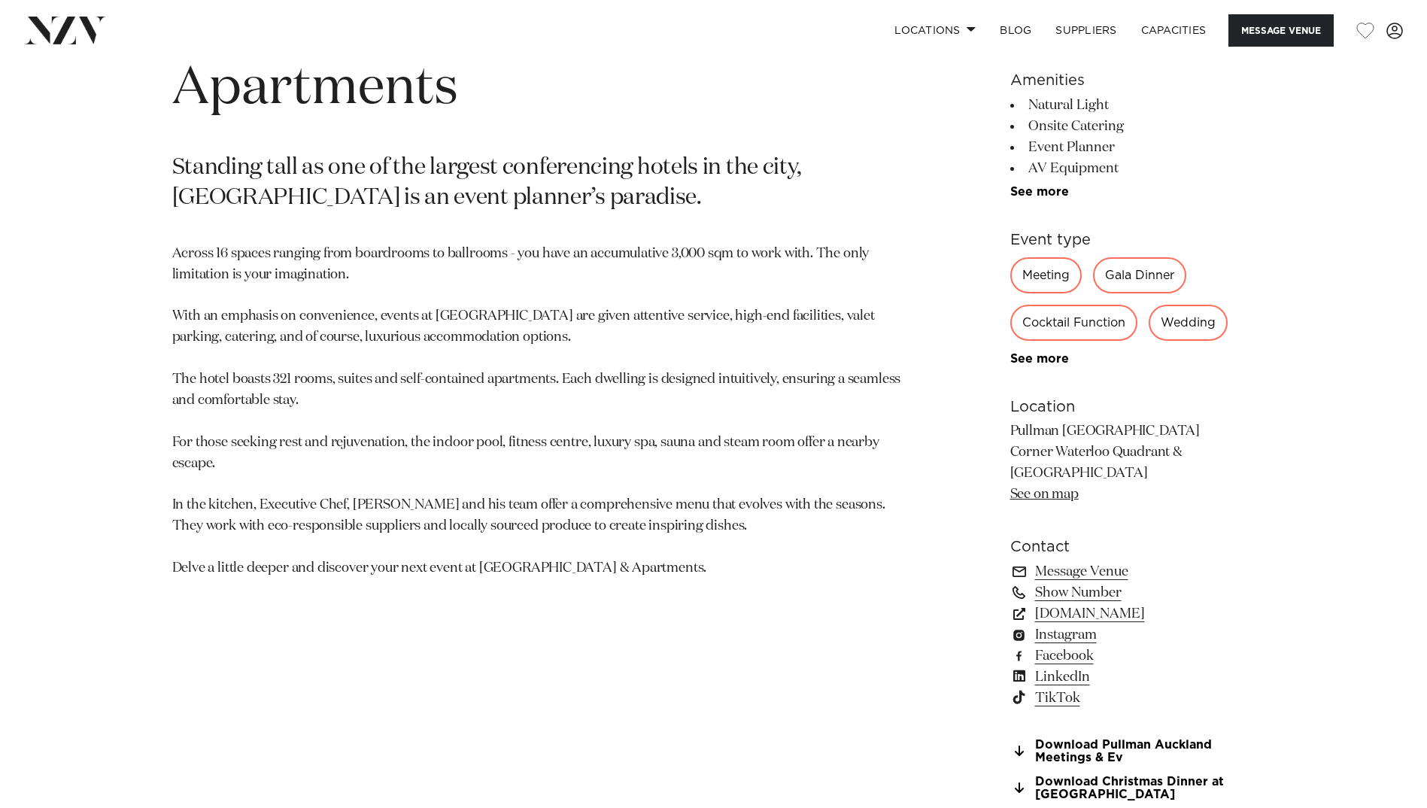
scroll to position [1129, 0]
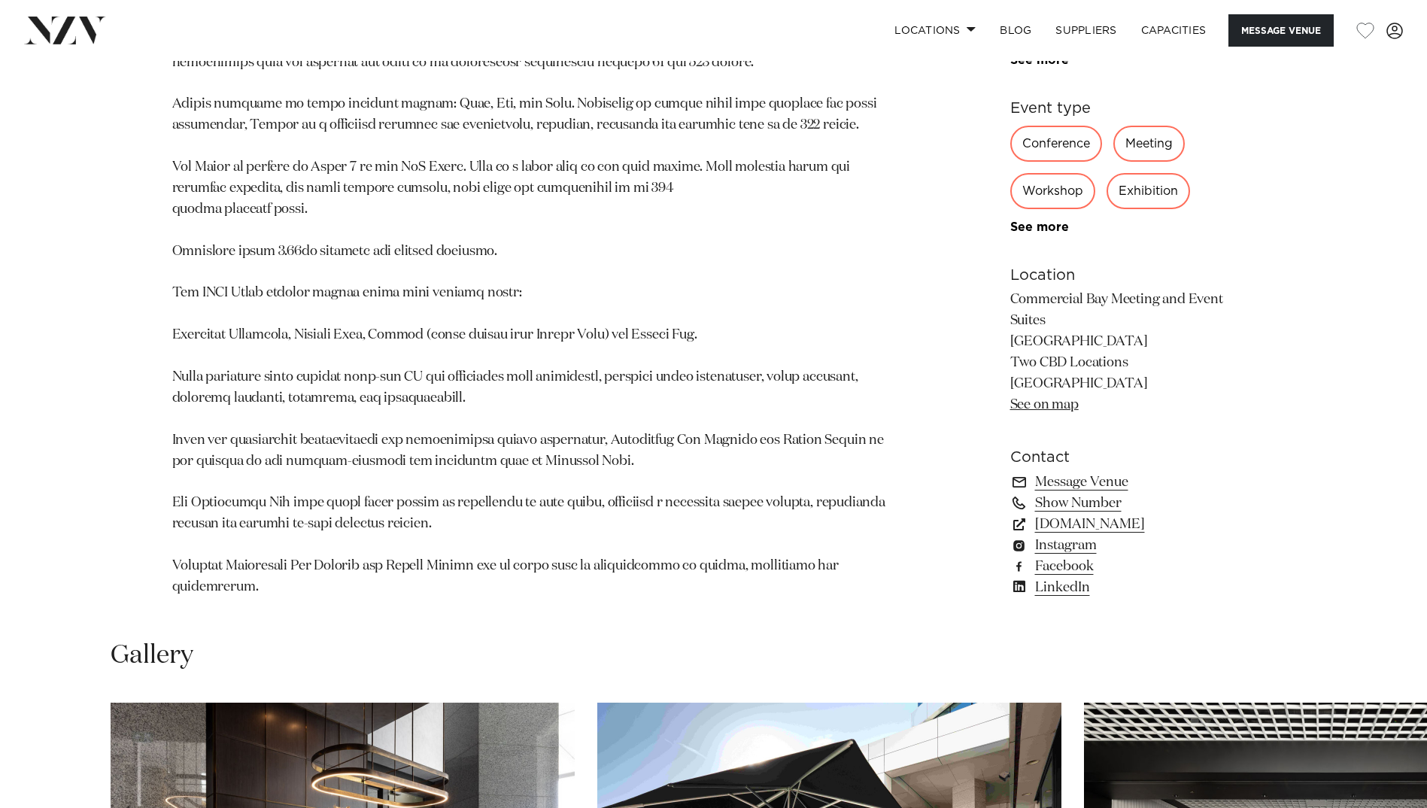
scroll to position [1279, 0]
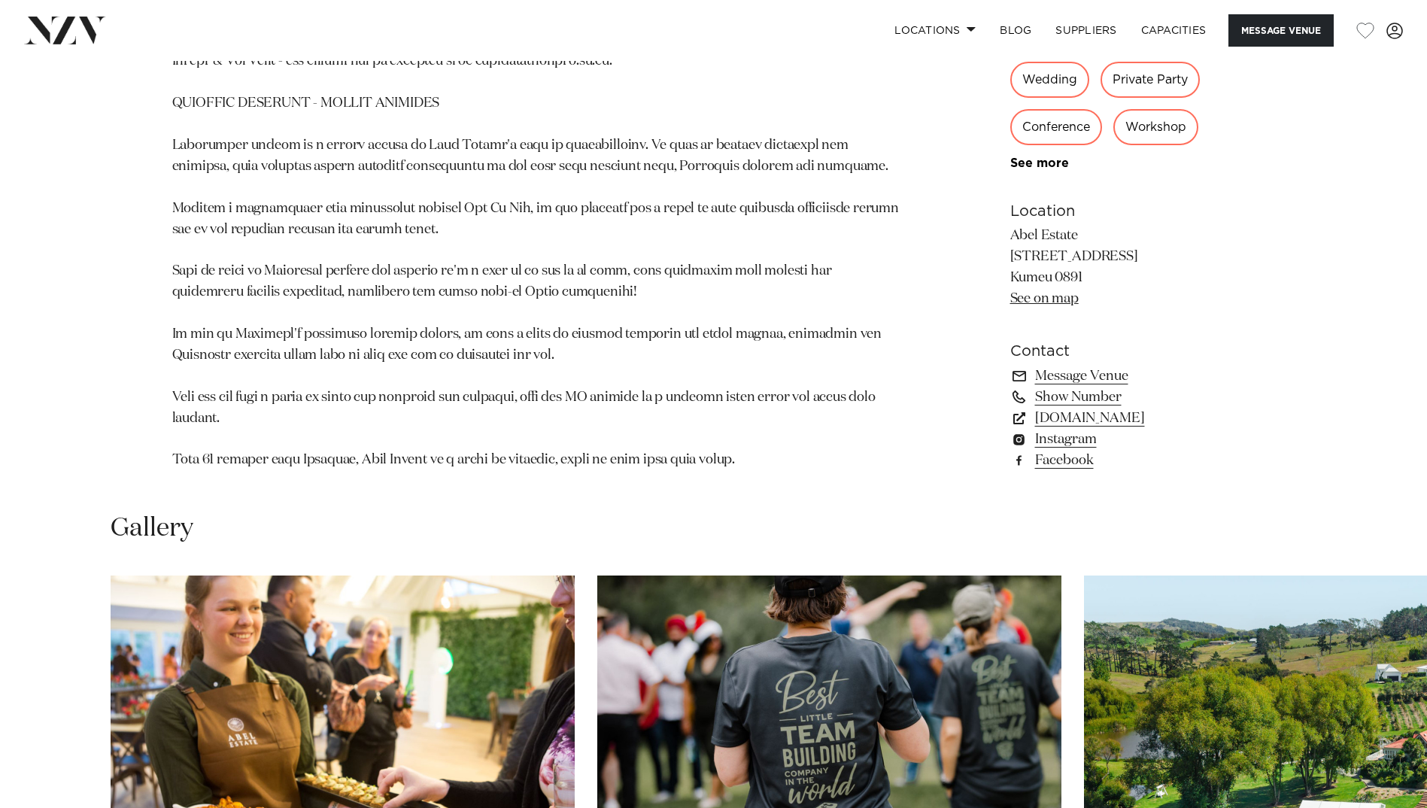
scroll to position [1053, 0]
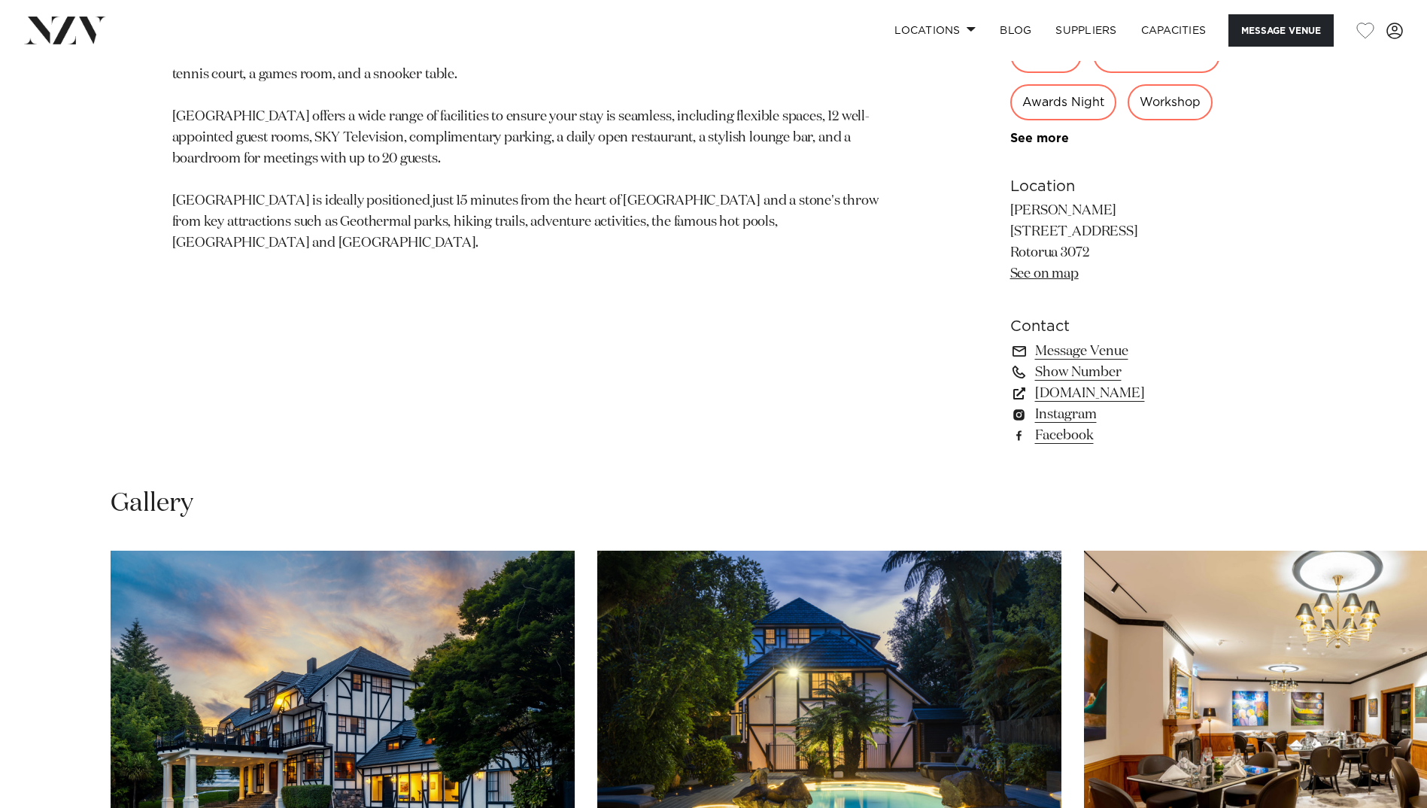
scroll to position [1129, 0]
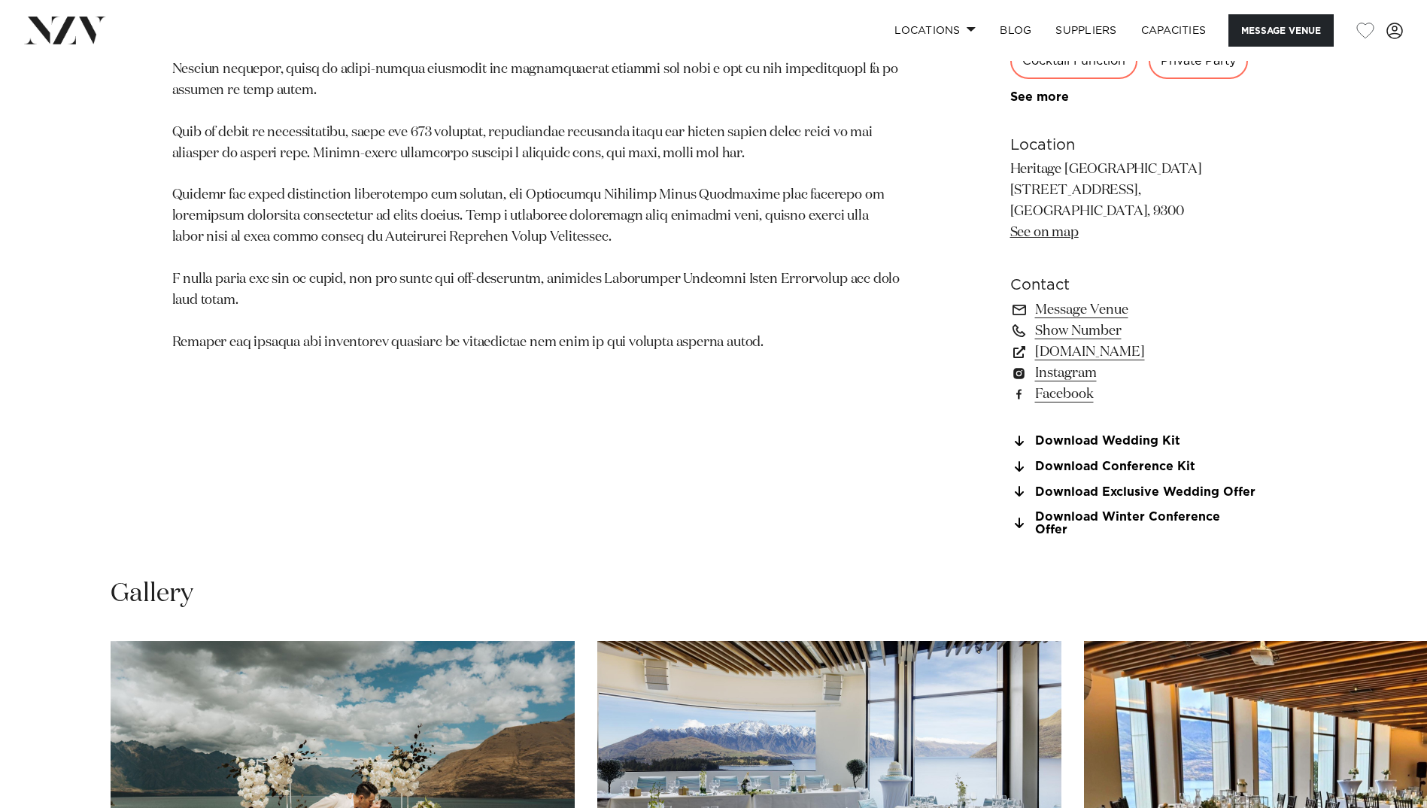
scroll to position [1129, 0]
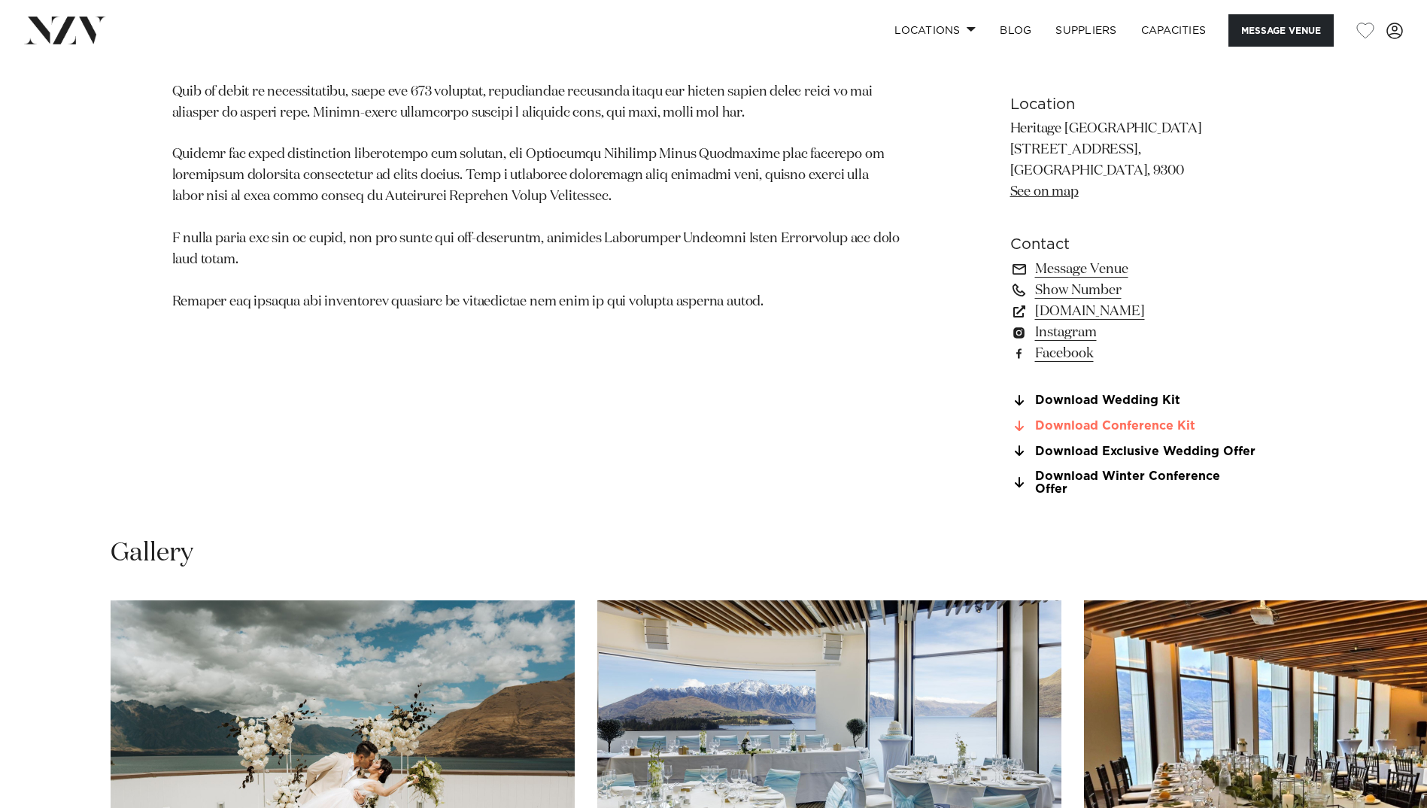
click at [1169, 424] on link "Download Conference Kit" at bounding box center [1133, 427] width 245 height 14
click at [1120, 480] on link "Download Winter Conference Offer" at bounding box center [1133, 483] width 245 height 26
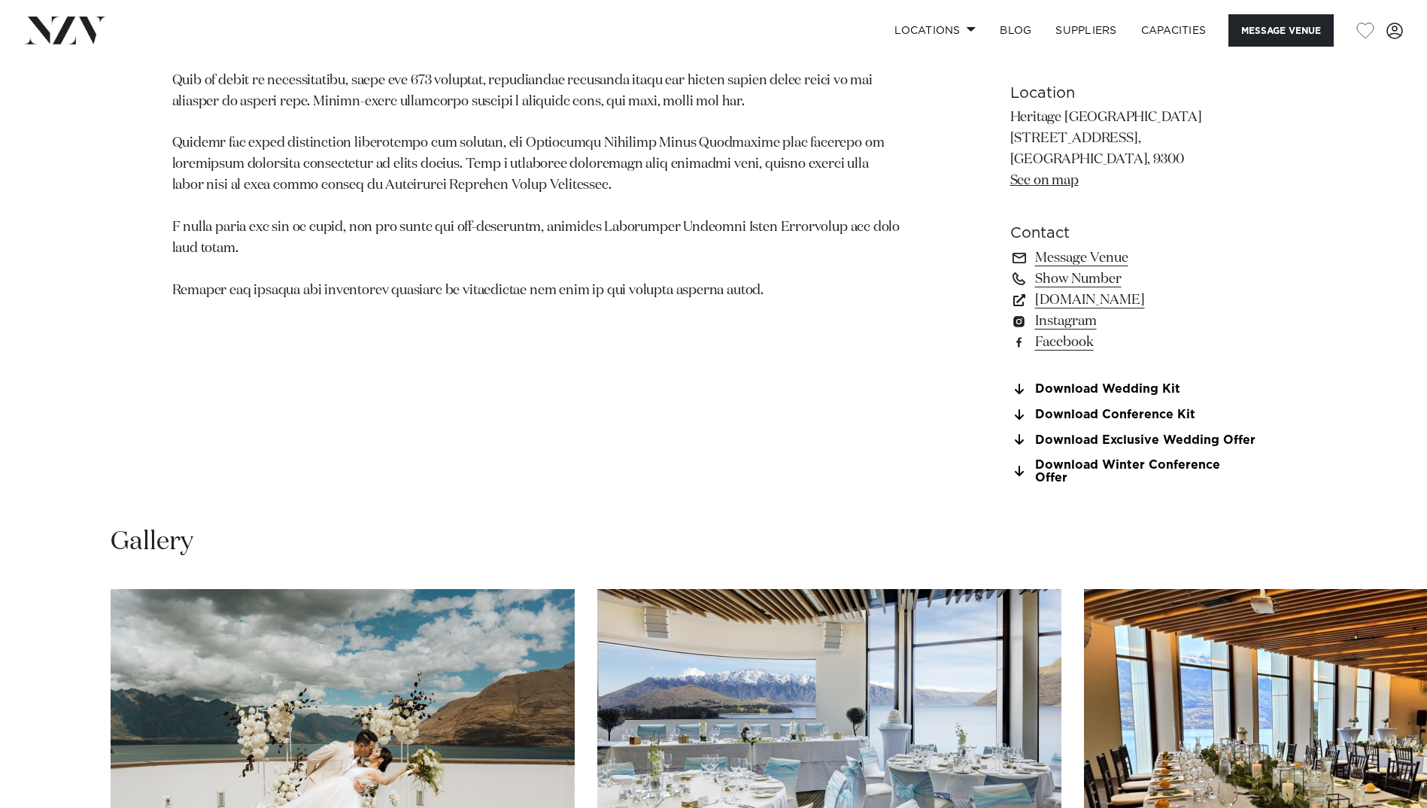
scroll to position [1505, 0]
